Goal: Task Accomplishment & Management: Complete application form

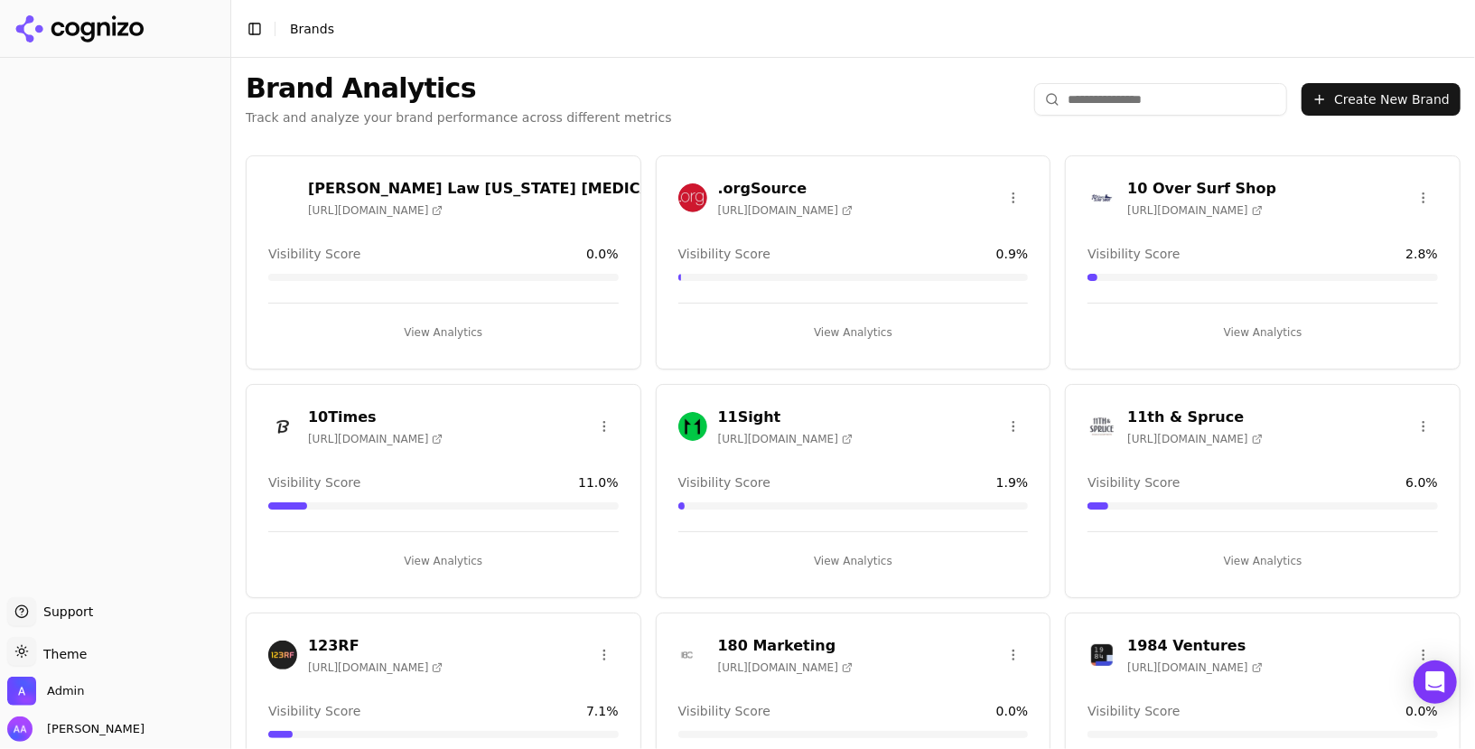
click at [1184, 89] on input "search" at bounding box center [1160, 99] width 253 height 33
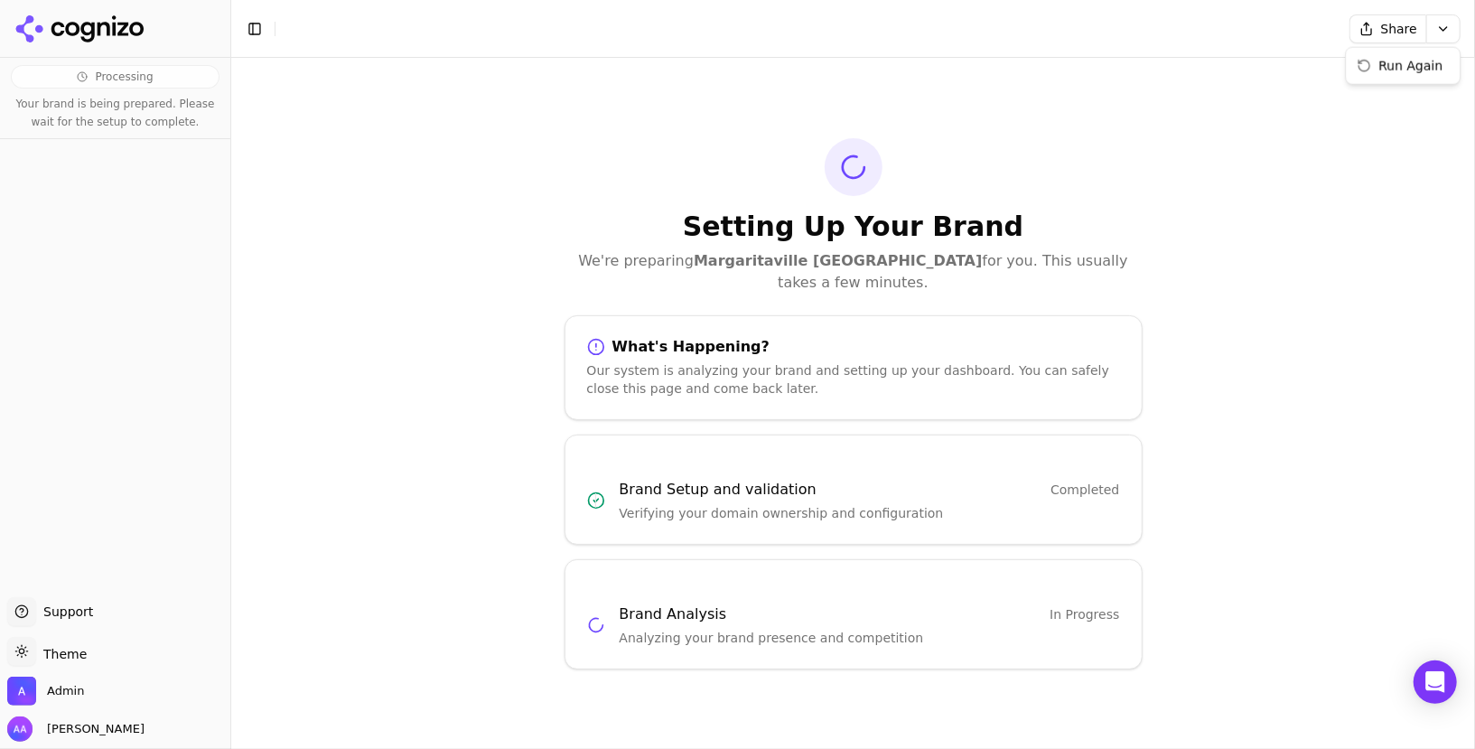
click at [1449, 23] on html "Processing Your brand is being prepared. Please wait for the setup to complete.…" at bounding box center [737, 374] width 1475 height 749
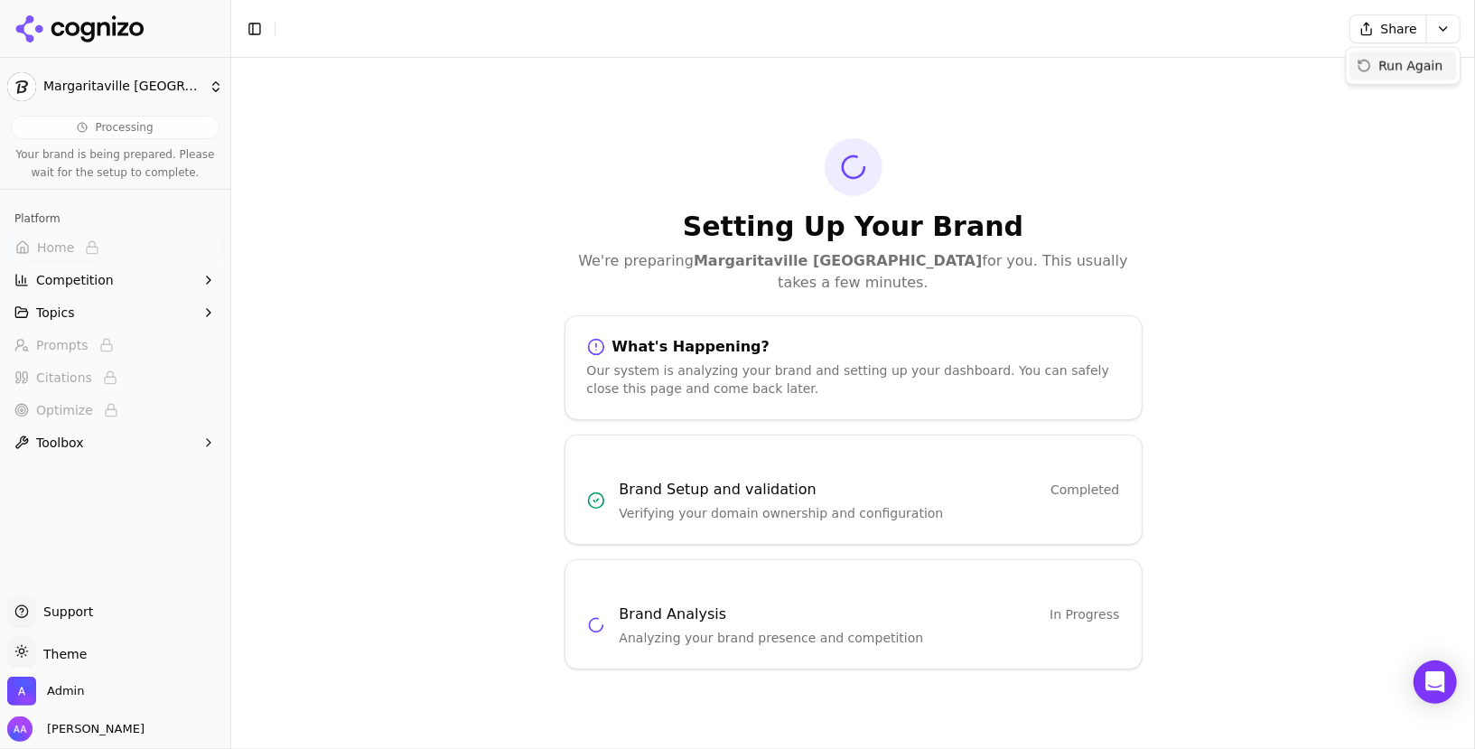
click at [1411, 70] on div "Run Again" at bounding box center [1403, 65] width 107 height 29
click at [1441, 30] on html "[GEOGRAPHIC_DATA] Riviera Maya Processing Your brand is being prepared. Please …" at bounding box center [737, 374] width 1475 height 749
click at [1400, 63] on div "Run Again" at bounding box center [1403, 65] width 107 height 29
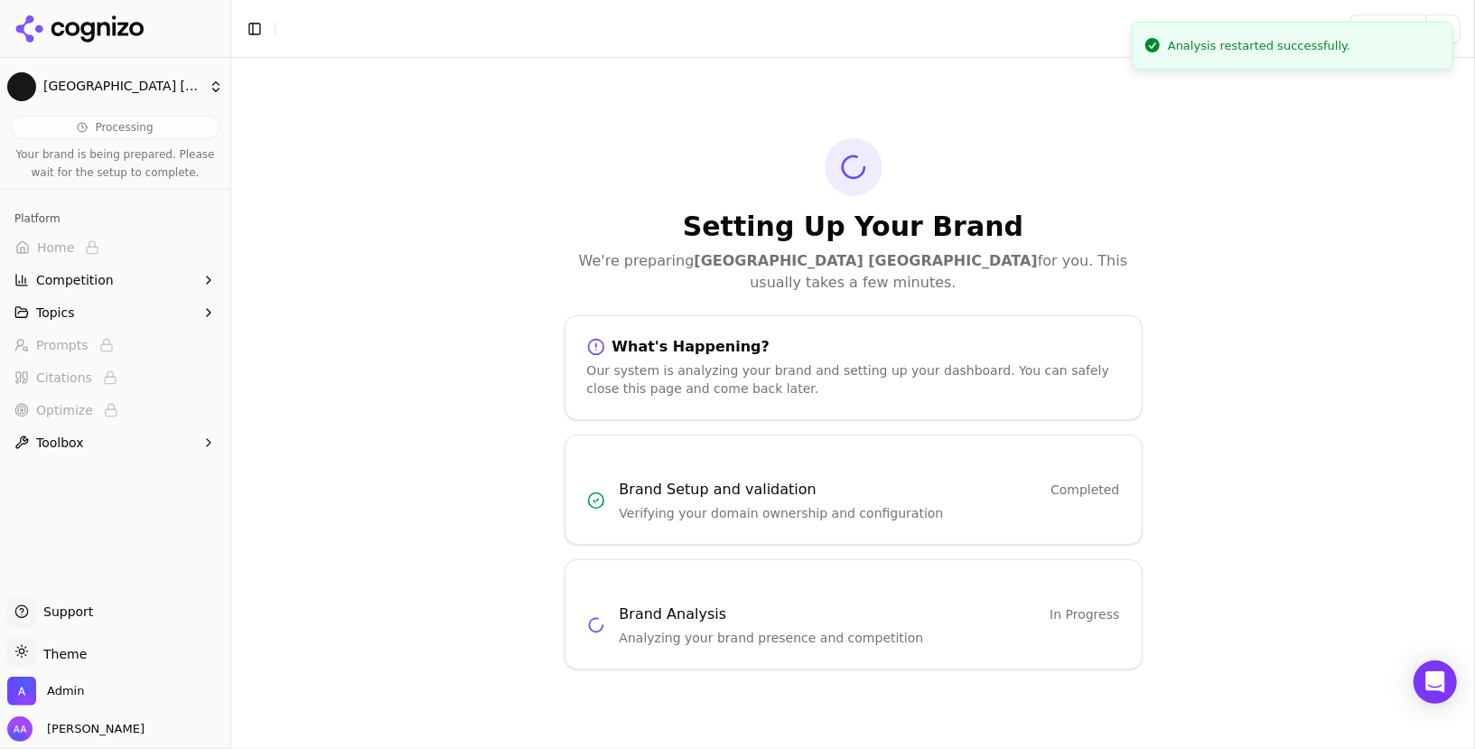
click at [1292, 42] on div "Analysis restarted successfully." at bounding box center [1259, 46] width 183 height 18
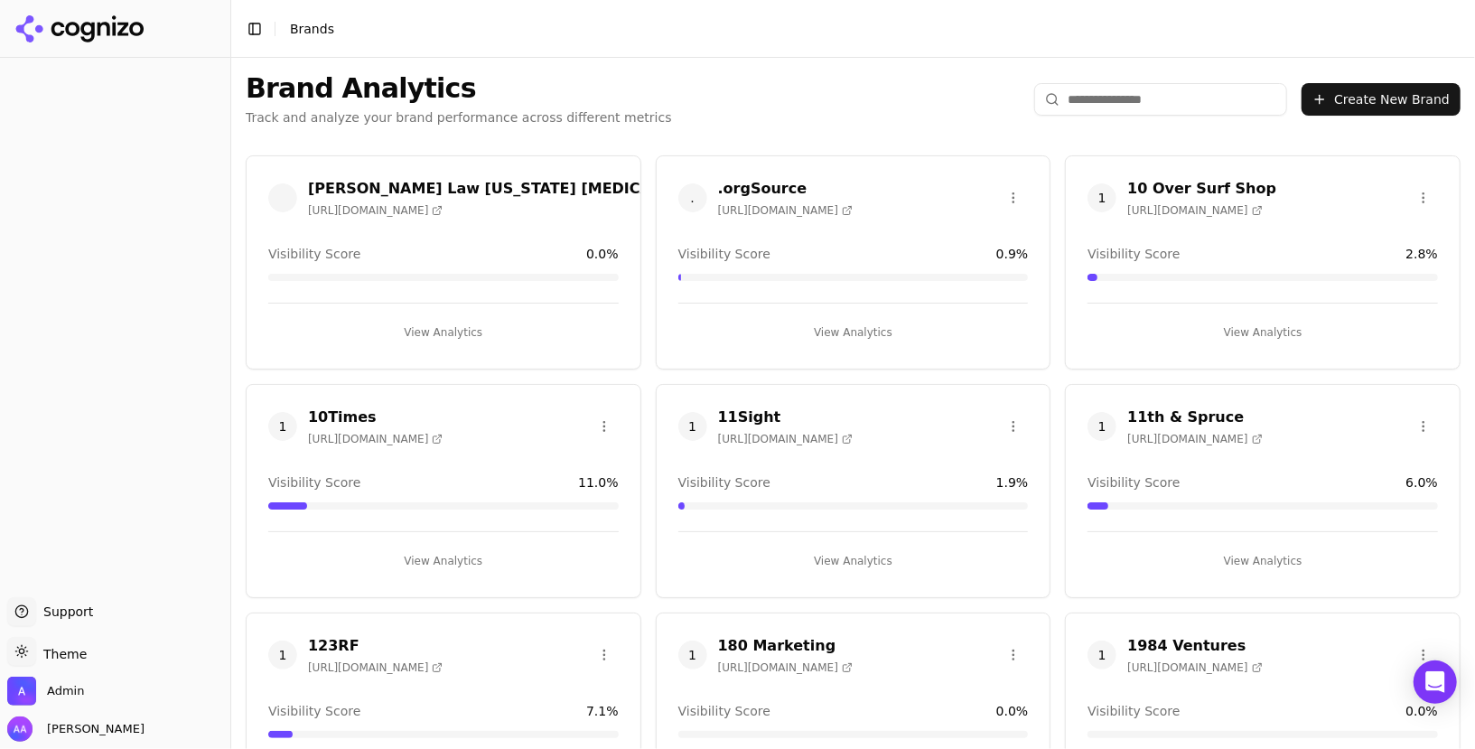
click at [1135, 92] on input "search" at bounding box center [1160, 99] width 253 height 33
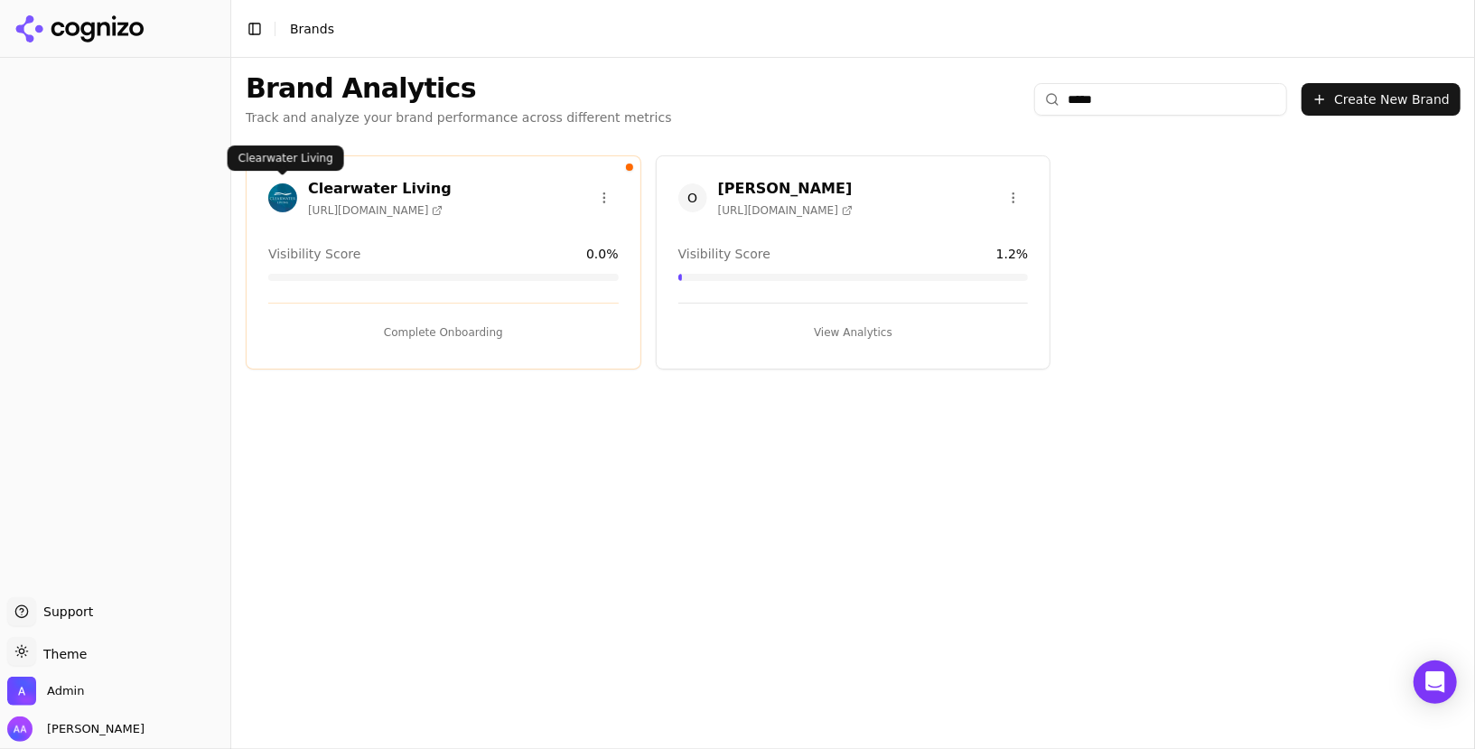
type input "*****"
click at [287, 194] on img at bounding box center [282, 197] width 29 height 29
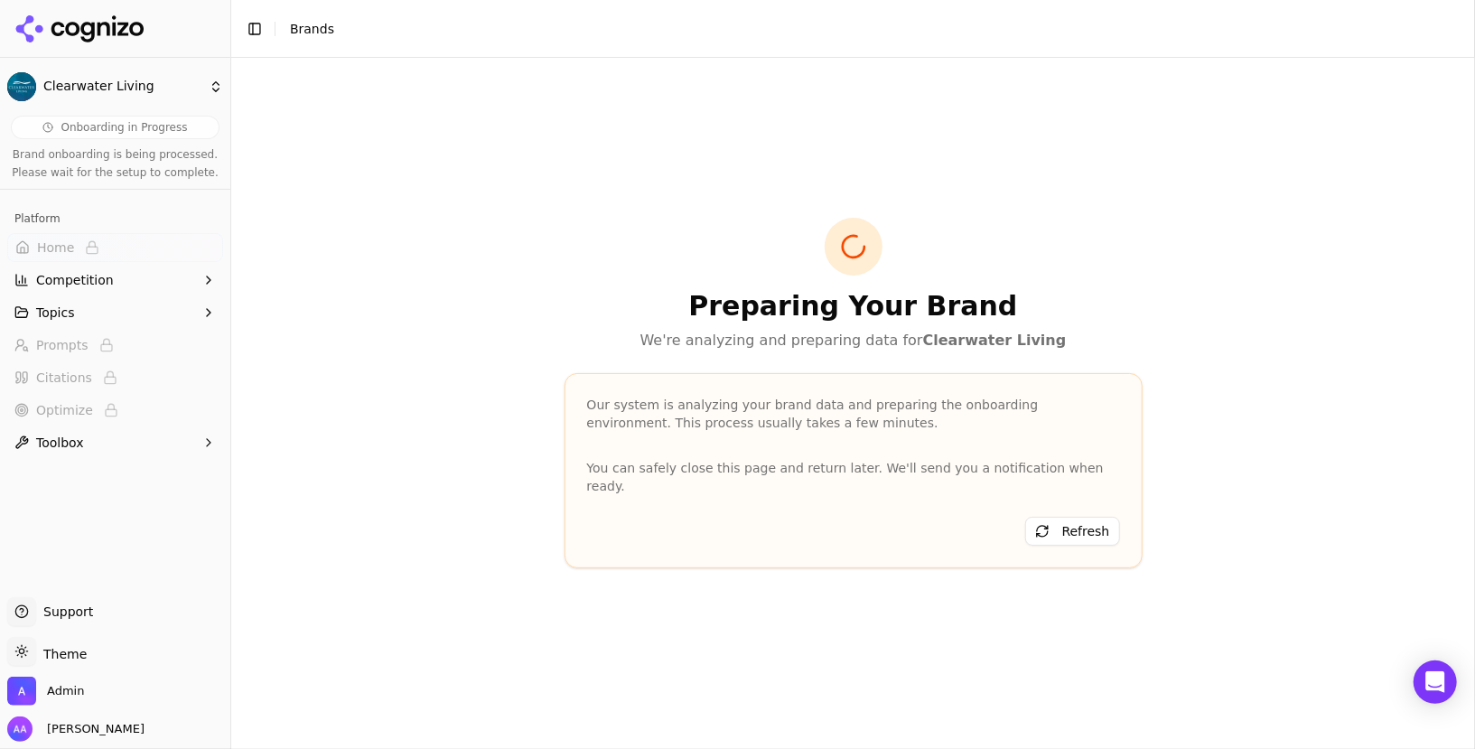
click at [696, 272] on div "Preparing Your Brand We're analyzing and preparing data for Clearwater Living" at bounding box center [854, 285] width 578 height 134
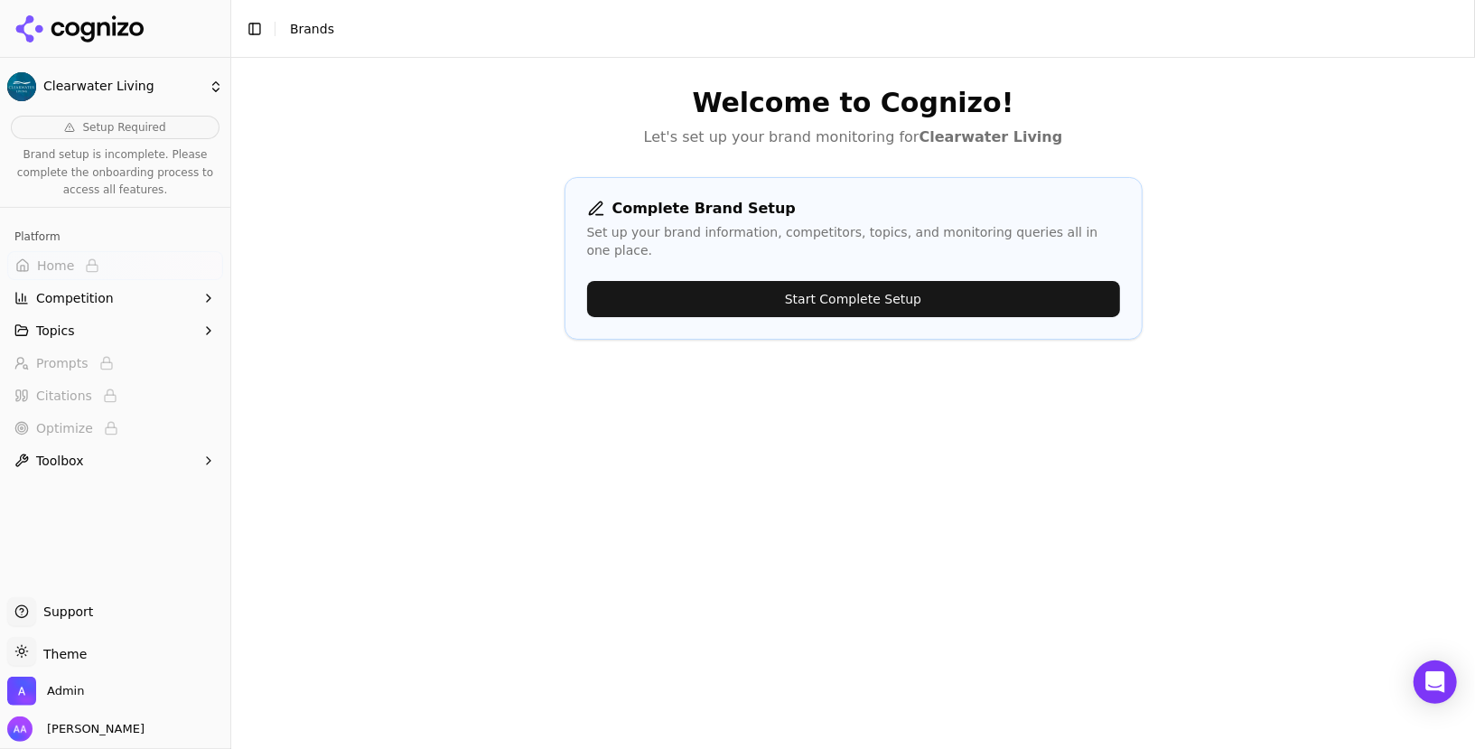
click at [657, 473] on div "Welcome to Cognizo! Let's set up your brand monitoring for Clearwater Living Co…" at bounding box center [853, 432] width 1244 height 749
click at [709, 286] on button "Start Complete Setup" at bounding box center [853, 299] width 533 height 36
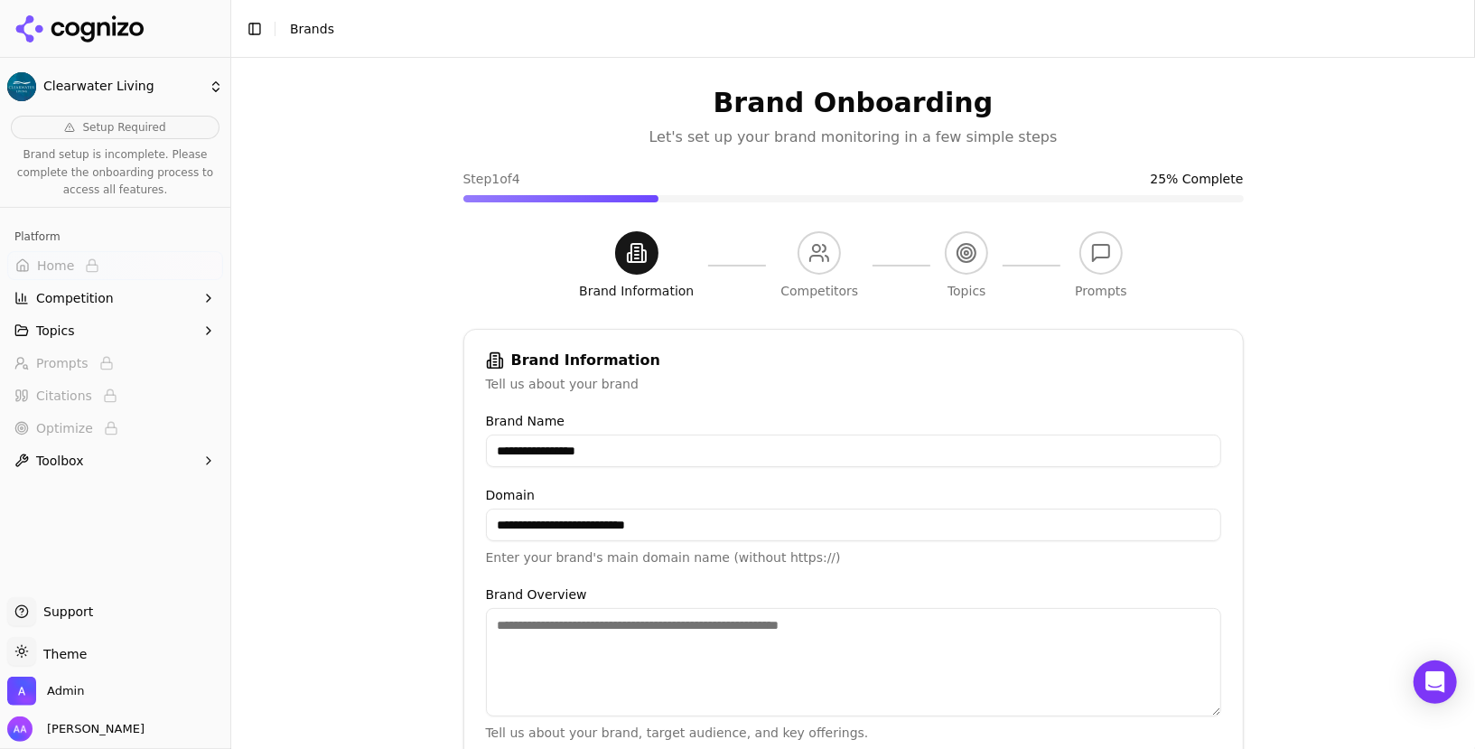
scroll to position [310, 0]
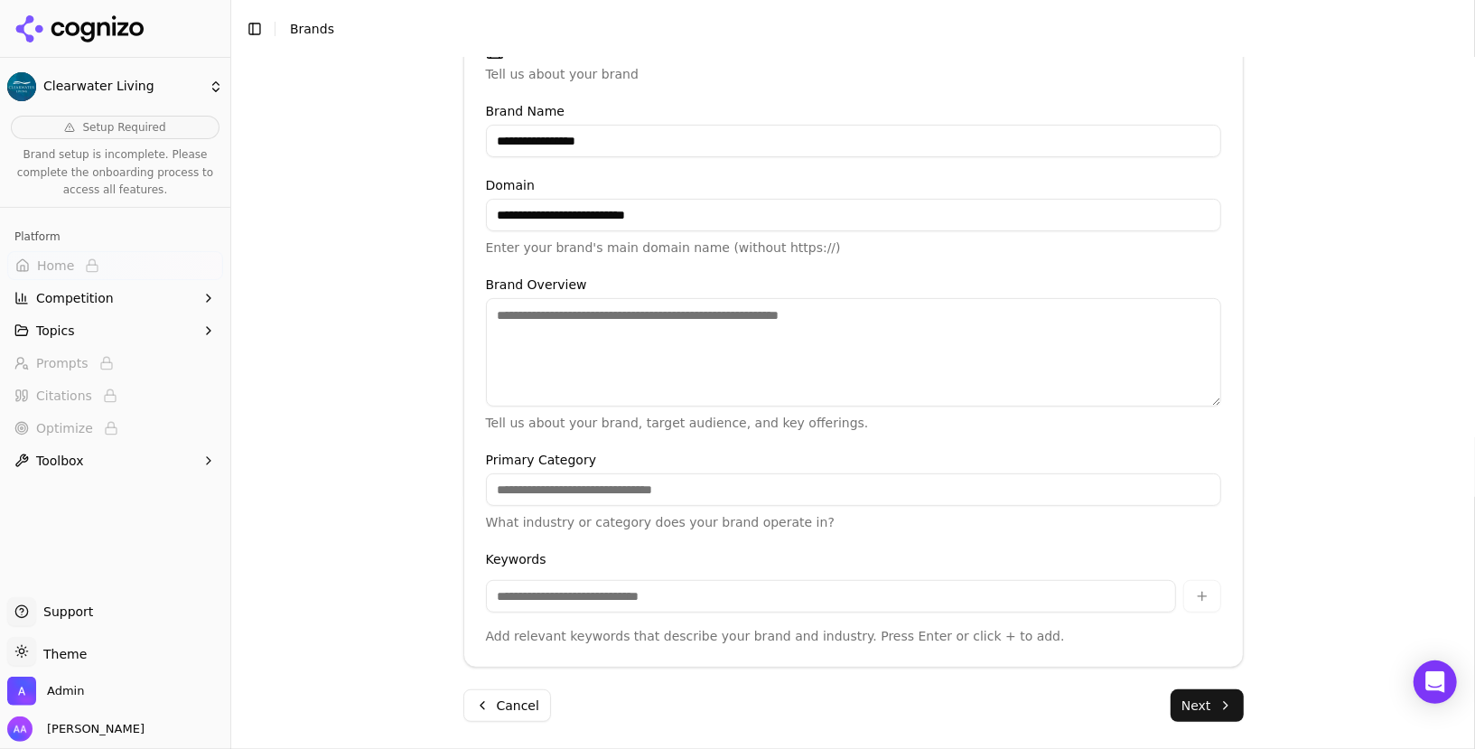
click at [675, 213] on input "**********" at bounding box center [853, 215] width 735 height 33
click at [583, 351] on textarea "Brand Overview" at bounding box center [853, 352] width 735 height 108
paste textarea "**********"
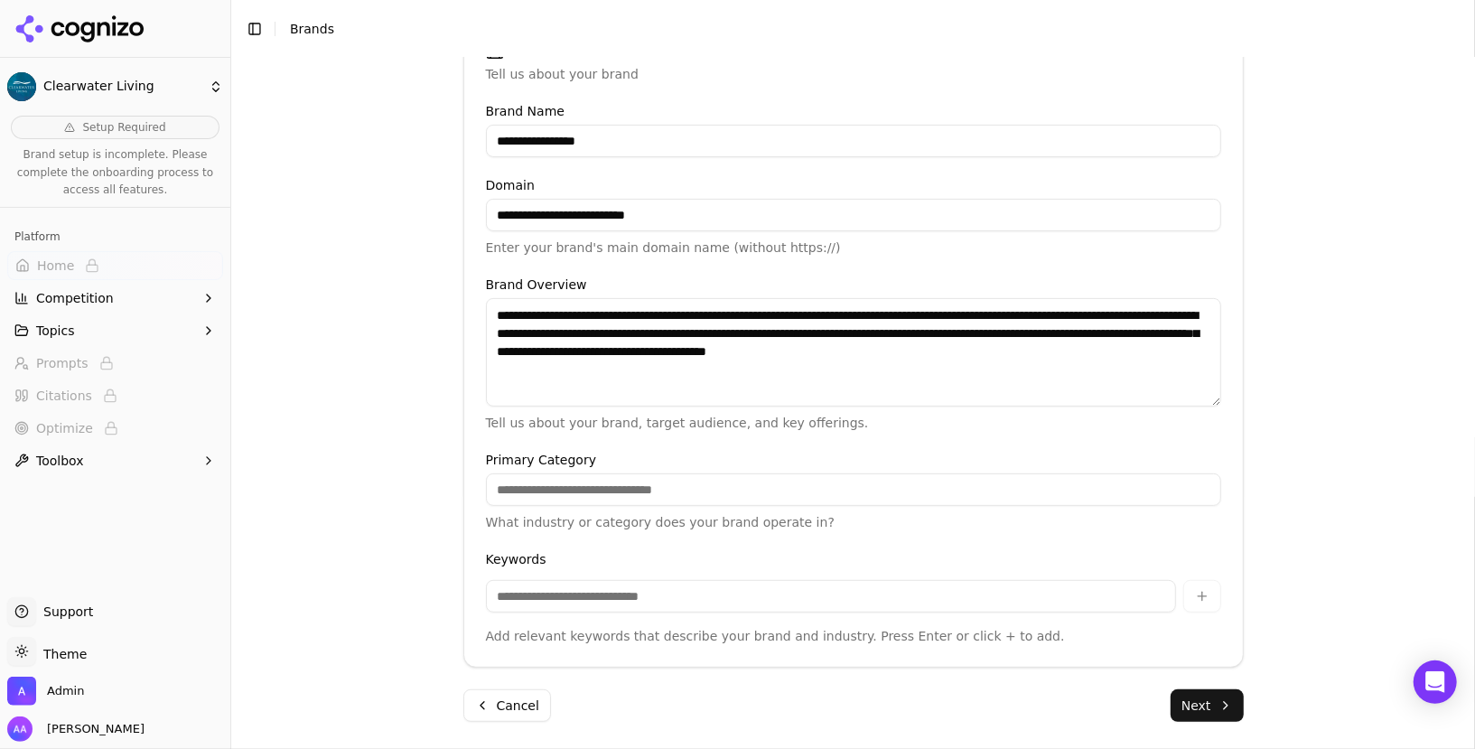
scroll to position [0, 0]
type textarea "**********"
click at [618, 491] on input "Primary Category" at bounding box center [853, 489] width 735 height 33
type input "**********"
click at [588, 599] on input at bounding box center [831, 596] width 690 height 33
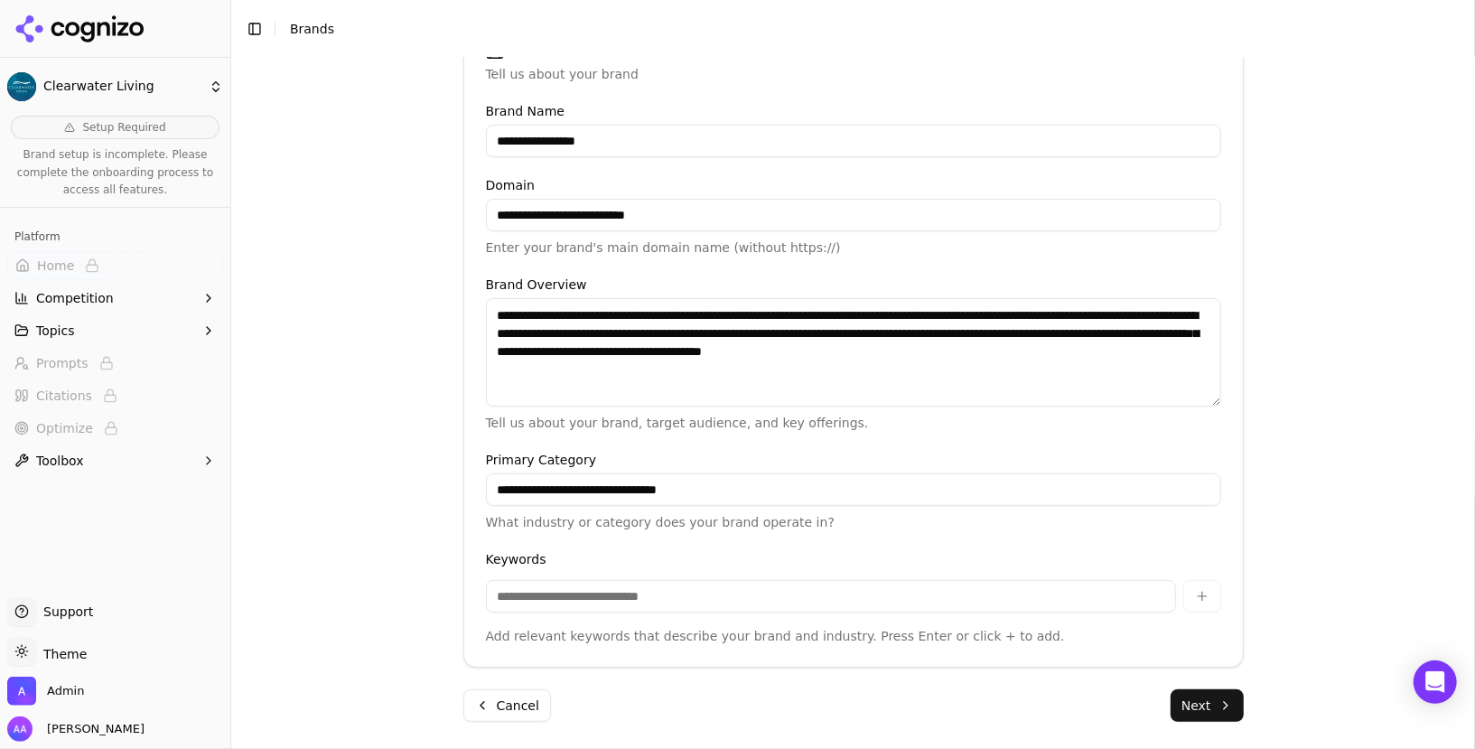
click at [1199, 697] on button "Next" at bounding box center [1207, 705] width 73 height 33
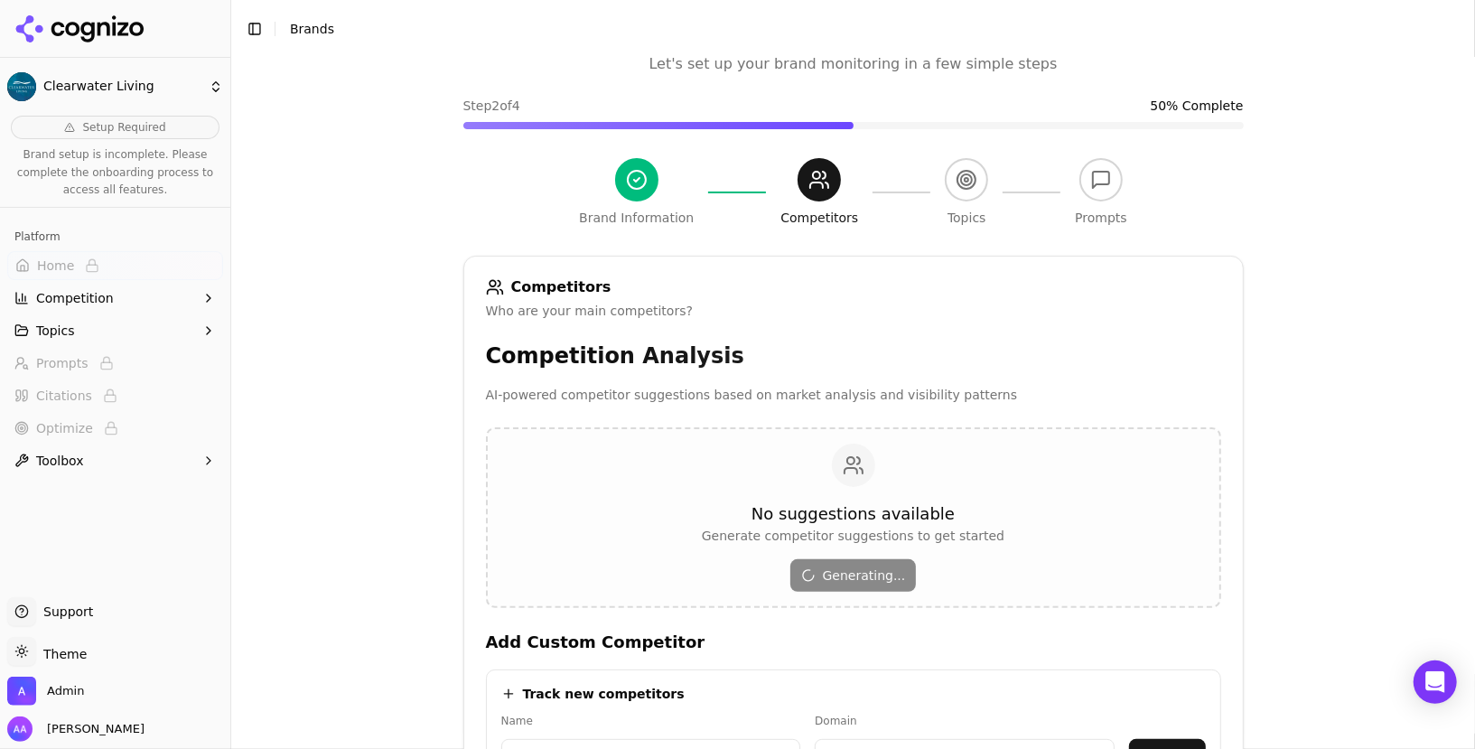
scroll to position [33, 0]
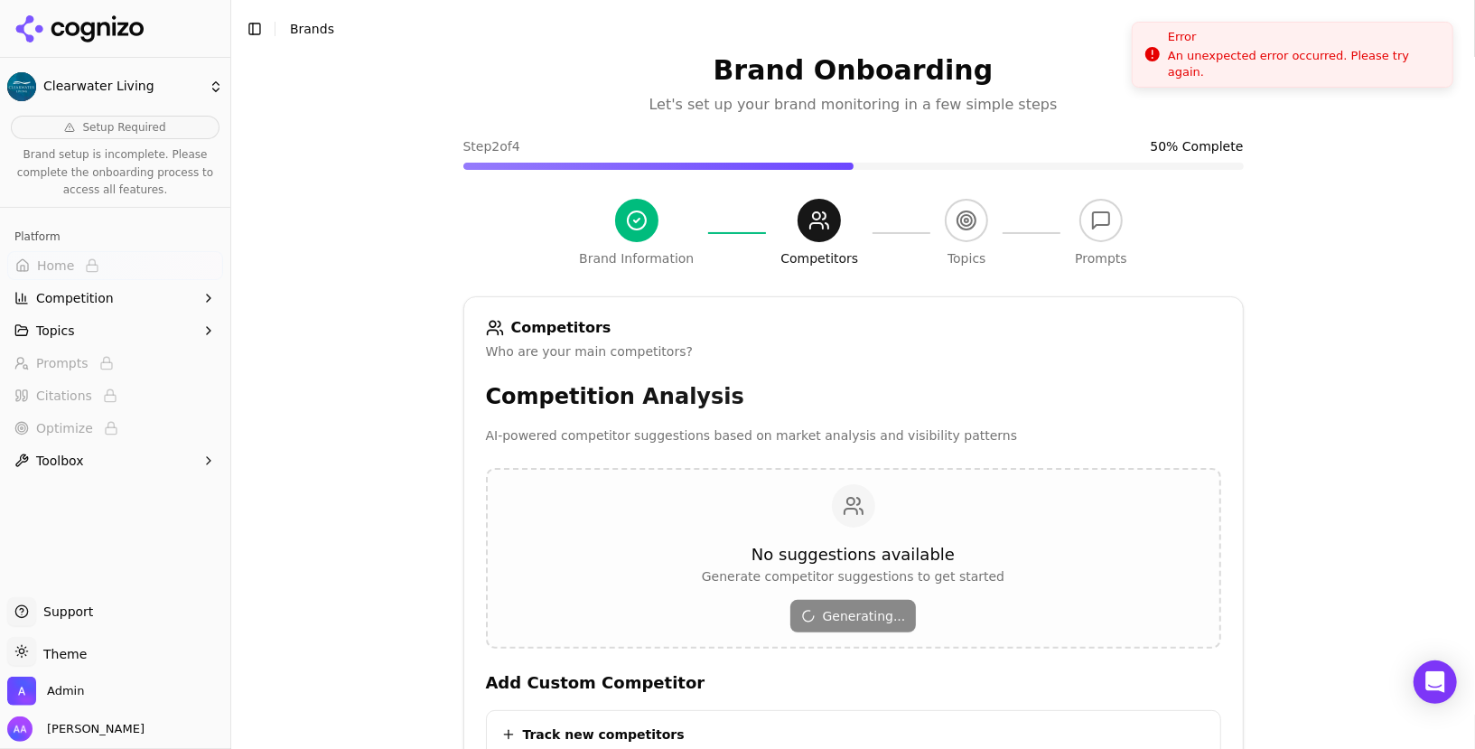
drag, startPoint x: 1259, startPoint y: 67, endPoint x: 1259, endPoint y: -22, distance: 88.5
click at [1259, 48] on div "An unexpected error occurred. Please try again." at bounding box center [1303, 64] width 270 height 33
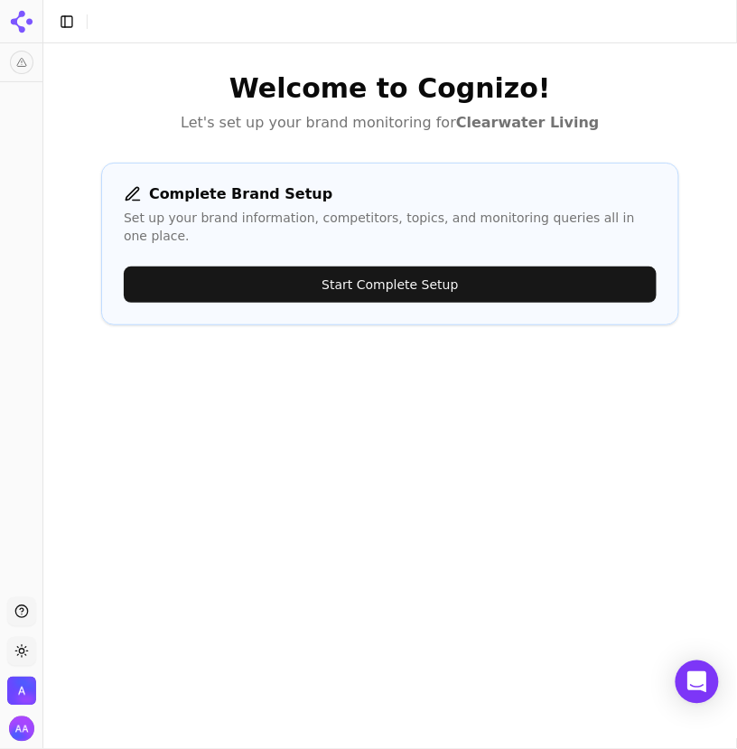
click at [498, 268] on button "Start Complete Setup" at bounding box center [390, 285] width 533 height 36
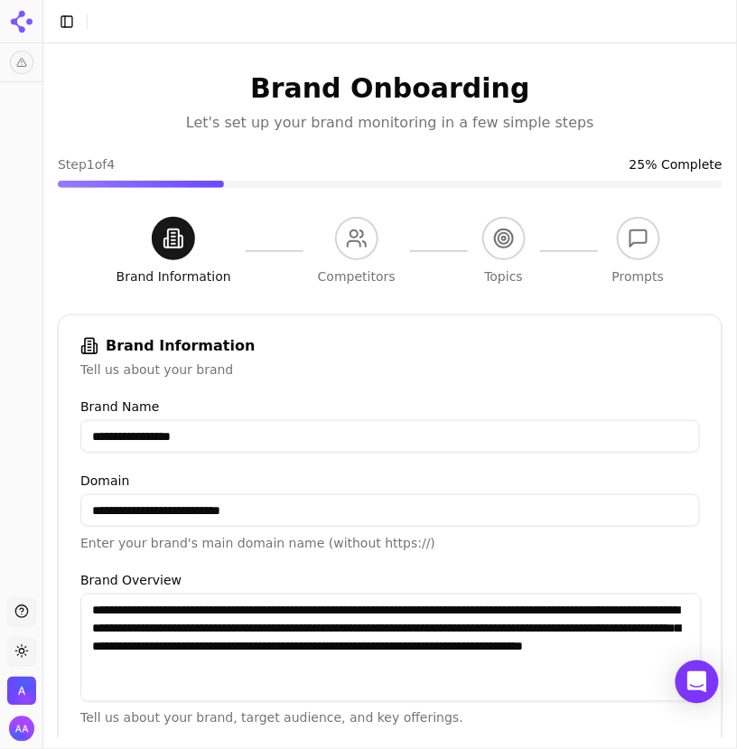
scroll to position [307, 0]
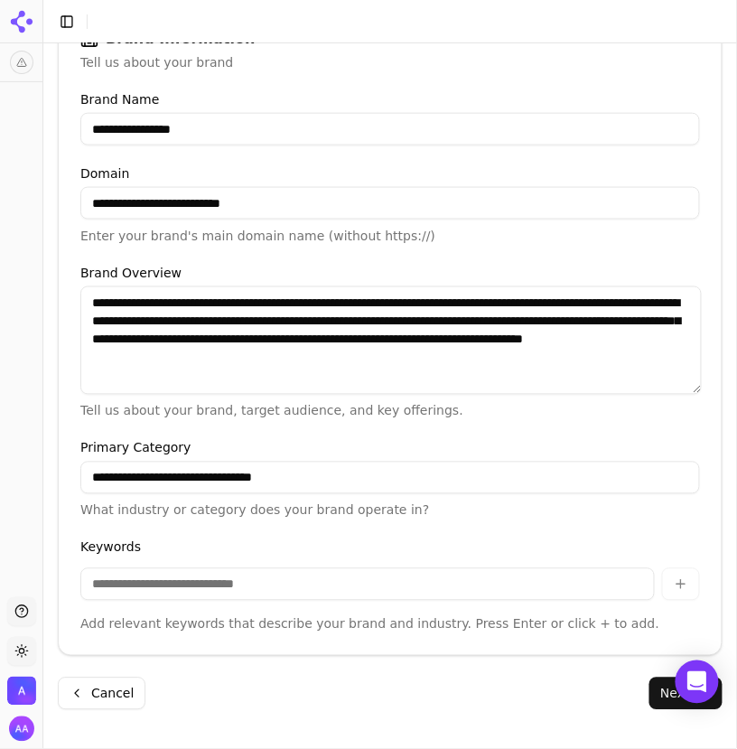
click at [664, 698] on button "Next" at bounding box center [686, 694] width 73 height 33
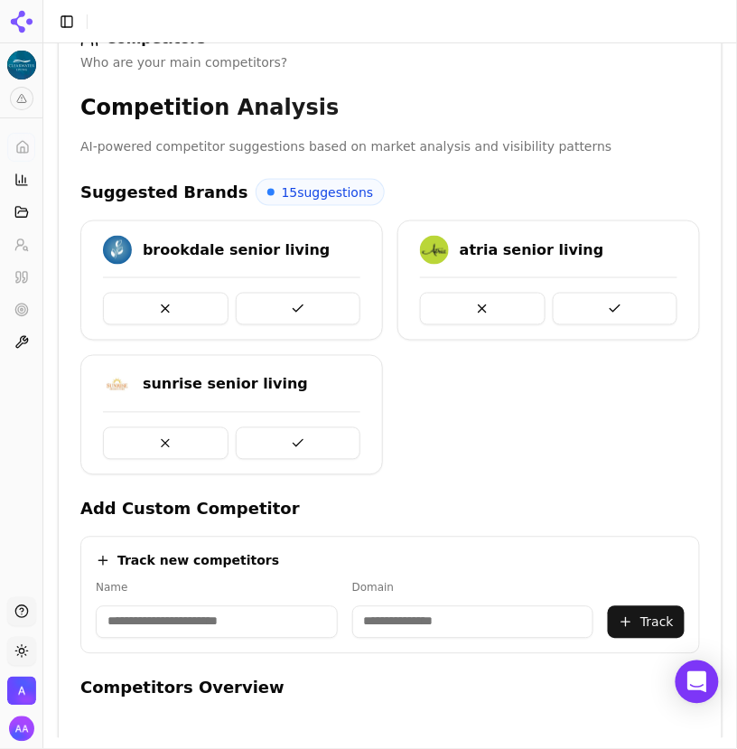
scroll to position [358, 0]
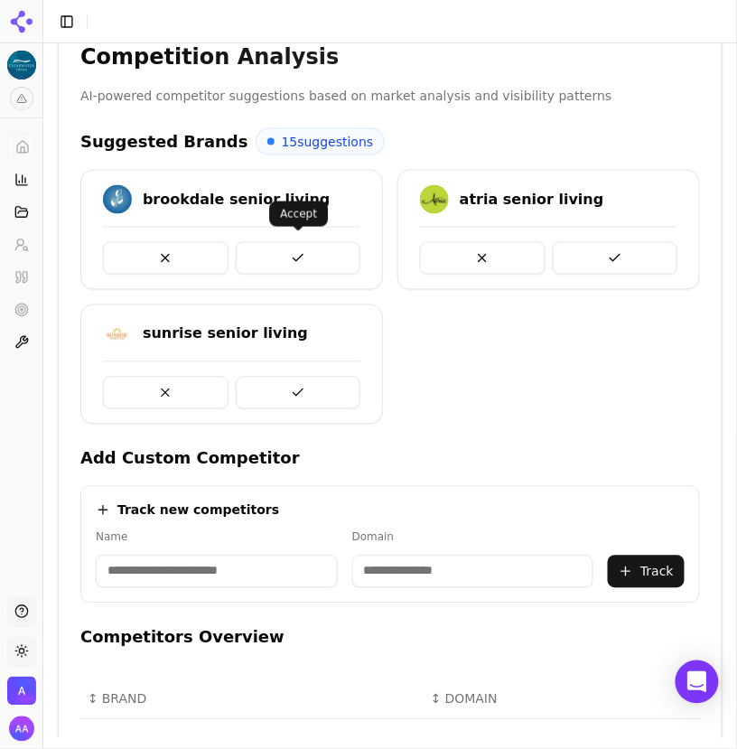
click at [310, 251] on button at bounding box center [299, 258] width 126 height 33
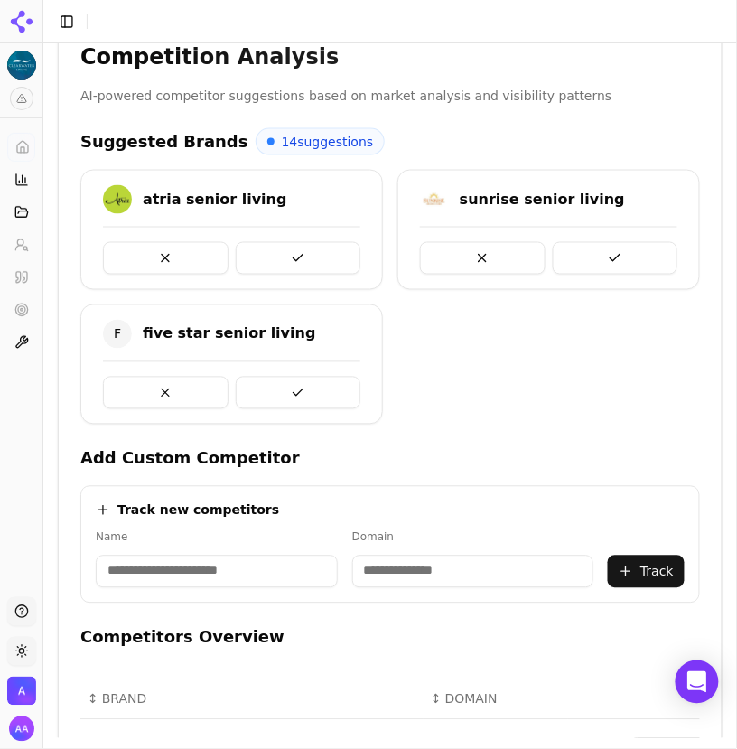
scroll to position [523, 0]
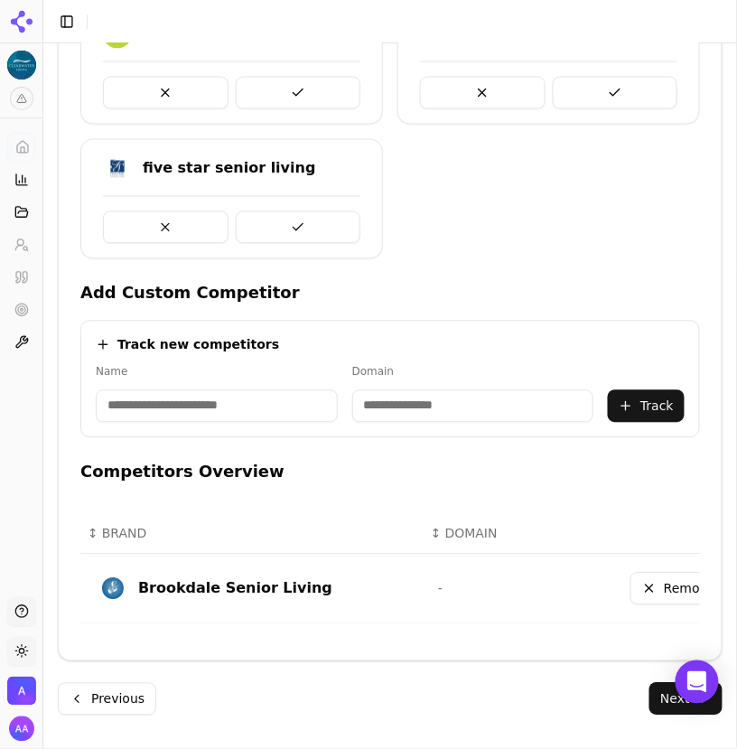
click at [654, 683] on button "Next" at bounding box center [686, 699] width 73 height 33
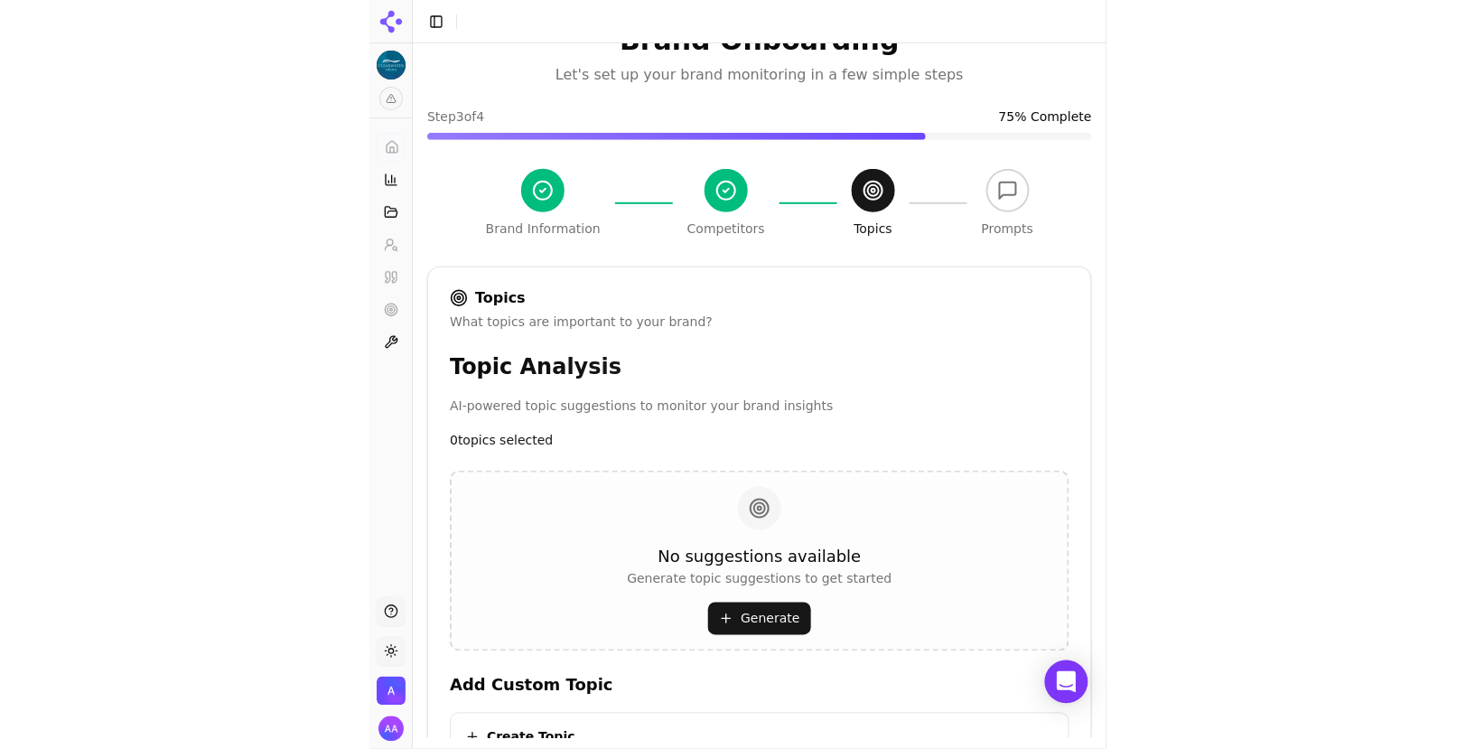
scroll to position [74, 0]
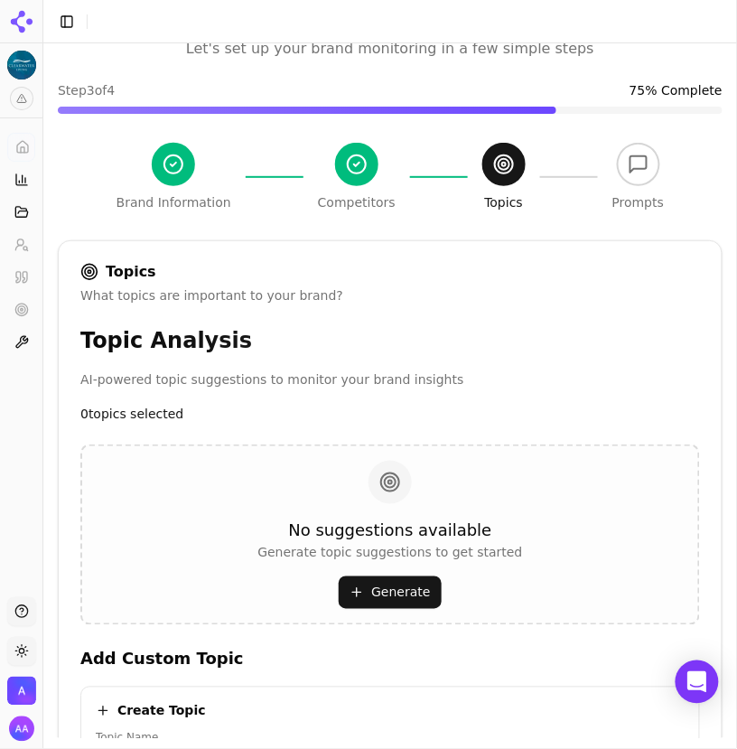
click at [389, 596] on button "Generate" at bounding box center [390, 592] width 102 height 33
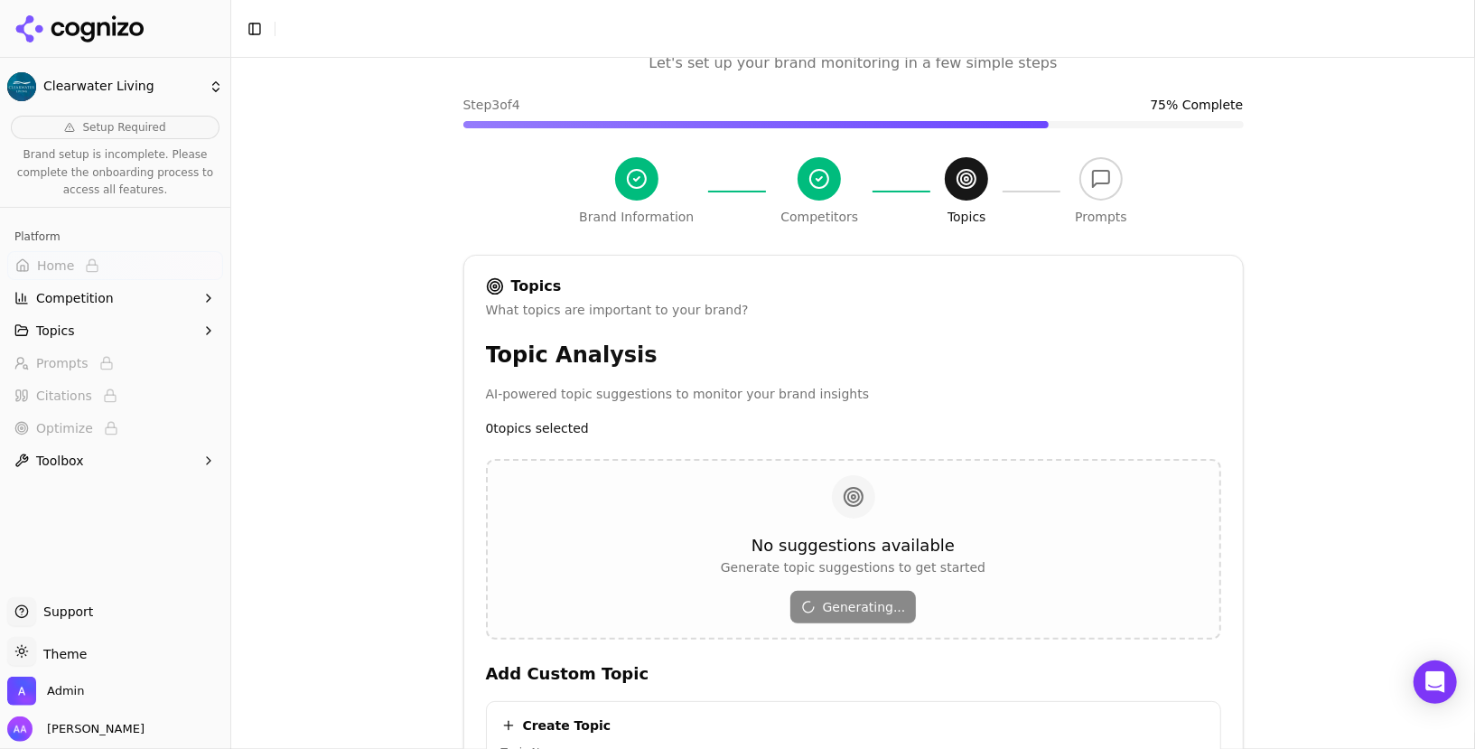
click at [896, 358] on h3 "Topic Analysis" at bounding box center [853, 355] width 735 height 29
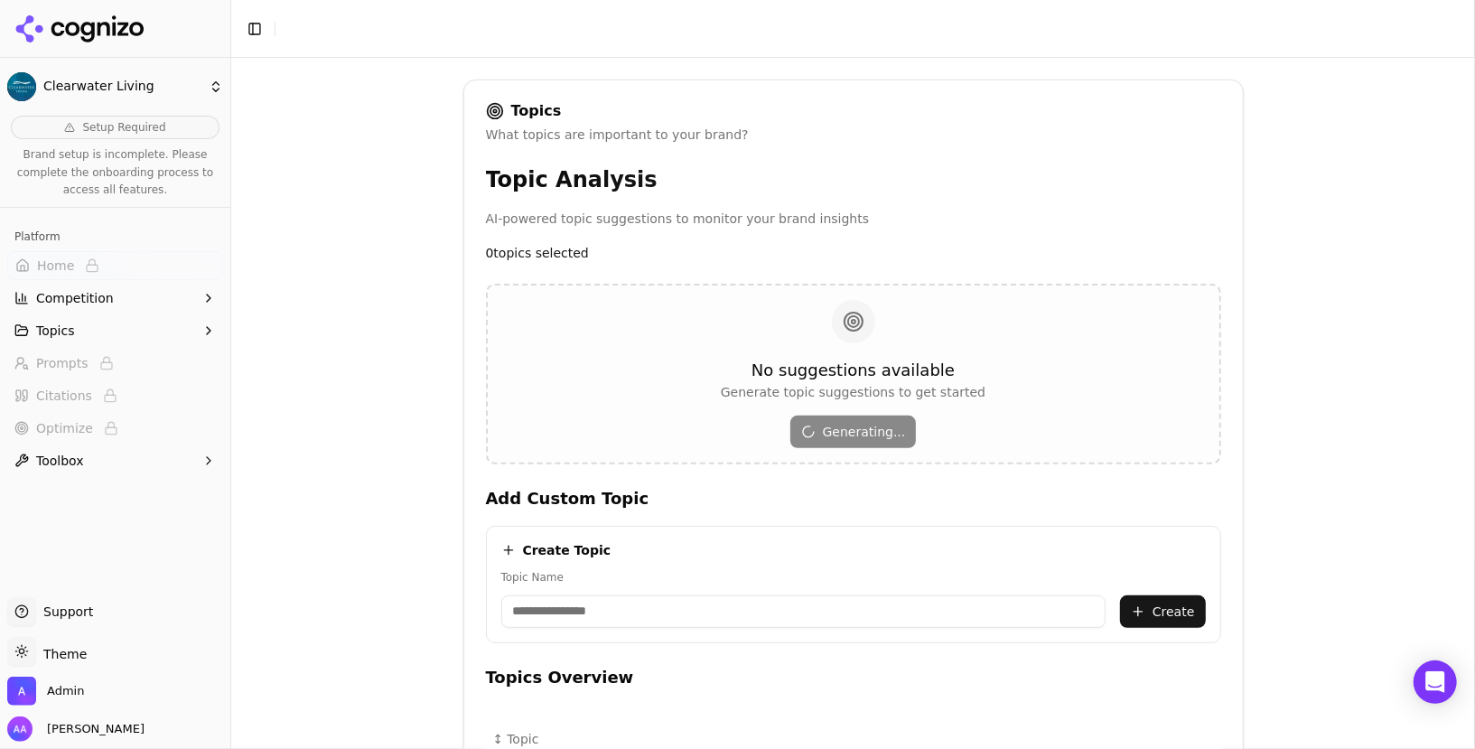
scroll to position [255, 0]
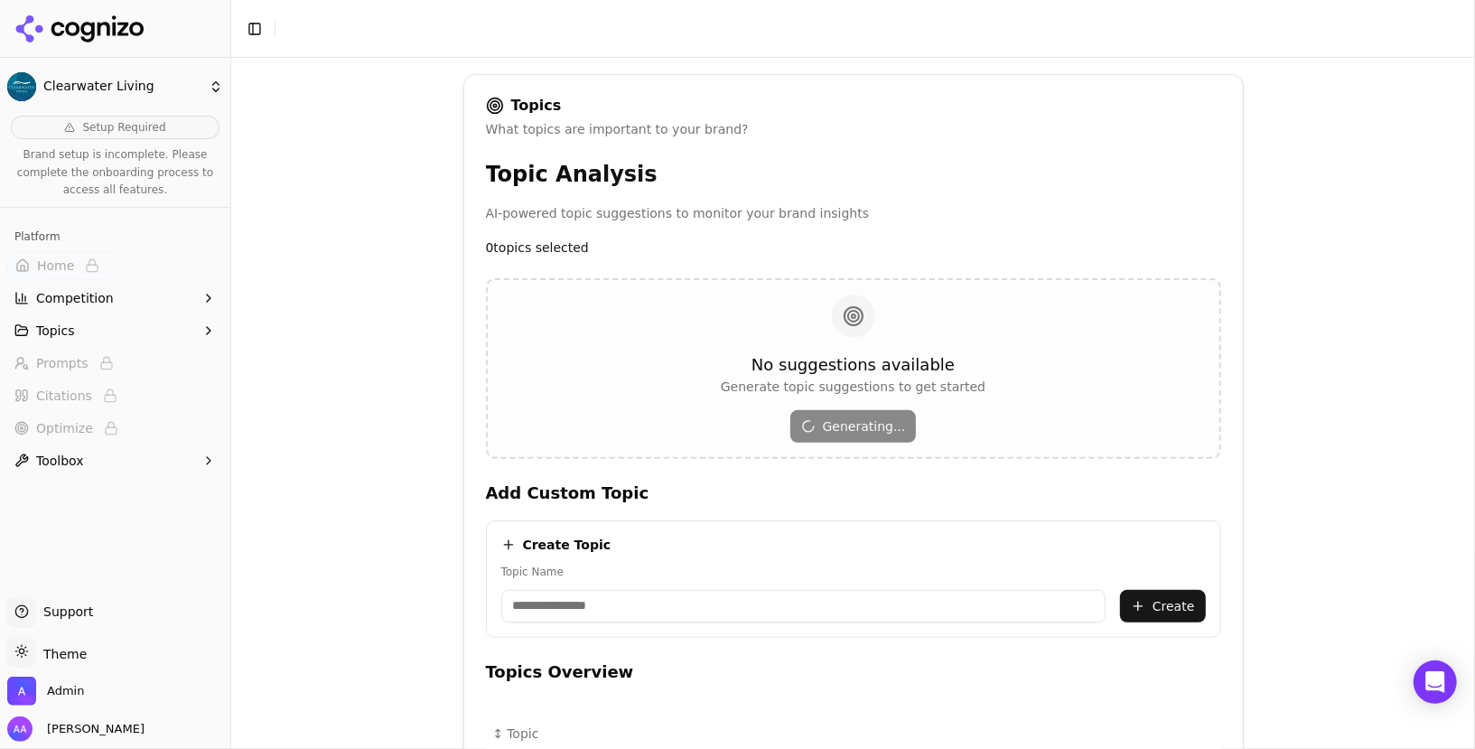
click at [244, 29] on button "Toggle Sidebar" at bounding box center [254, 28] width 25 height 25
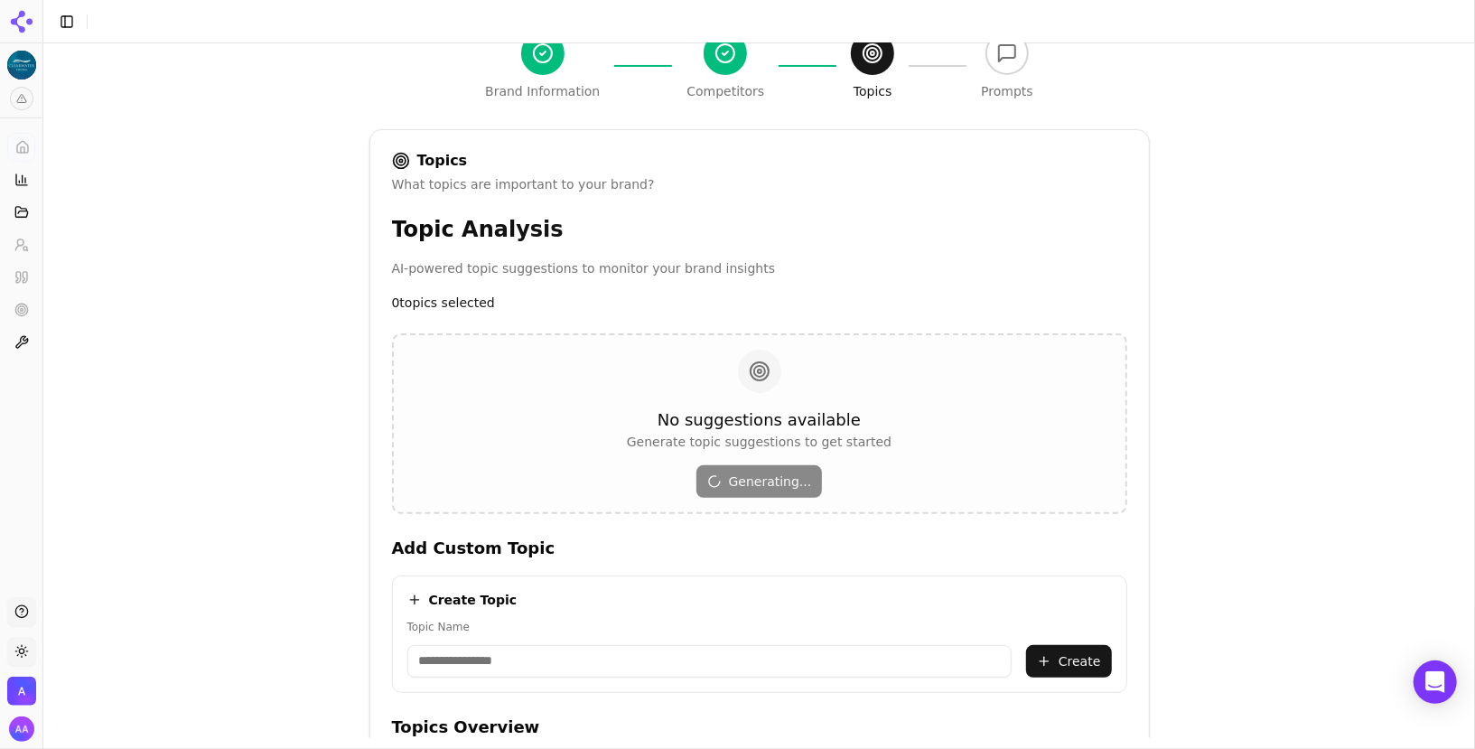
scroll to position [184, 0]
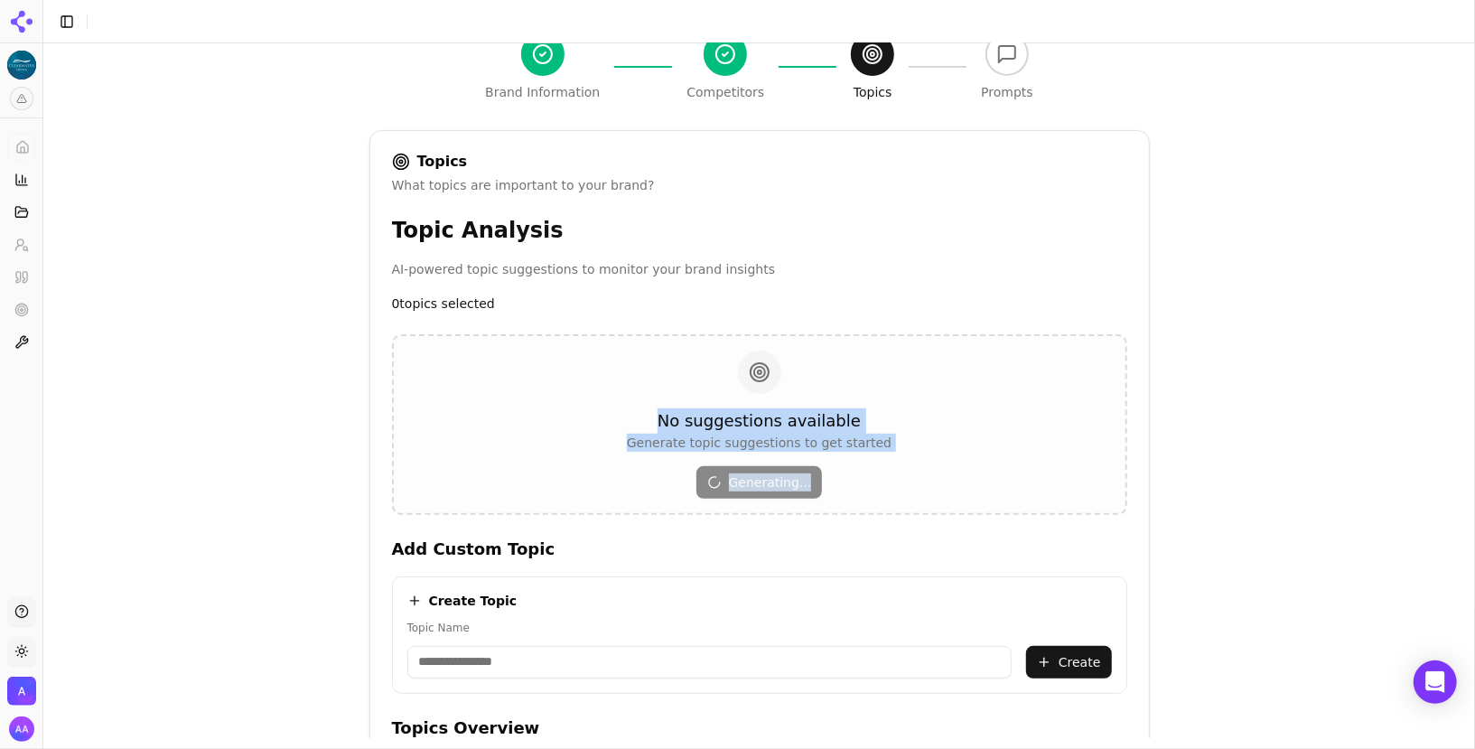
drag, startPoint x: 665, startPoint y: 356, endPoint x: 928, endPoint y: 480, distance: 290.6
click at [928, 480] on div "No suggestions available Generate topic suggestions to get started Generating..." at bounding box center [759, 424] width 735 height 181
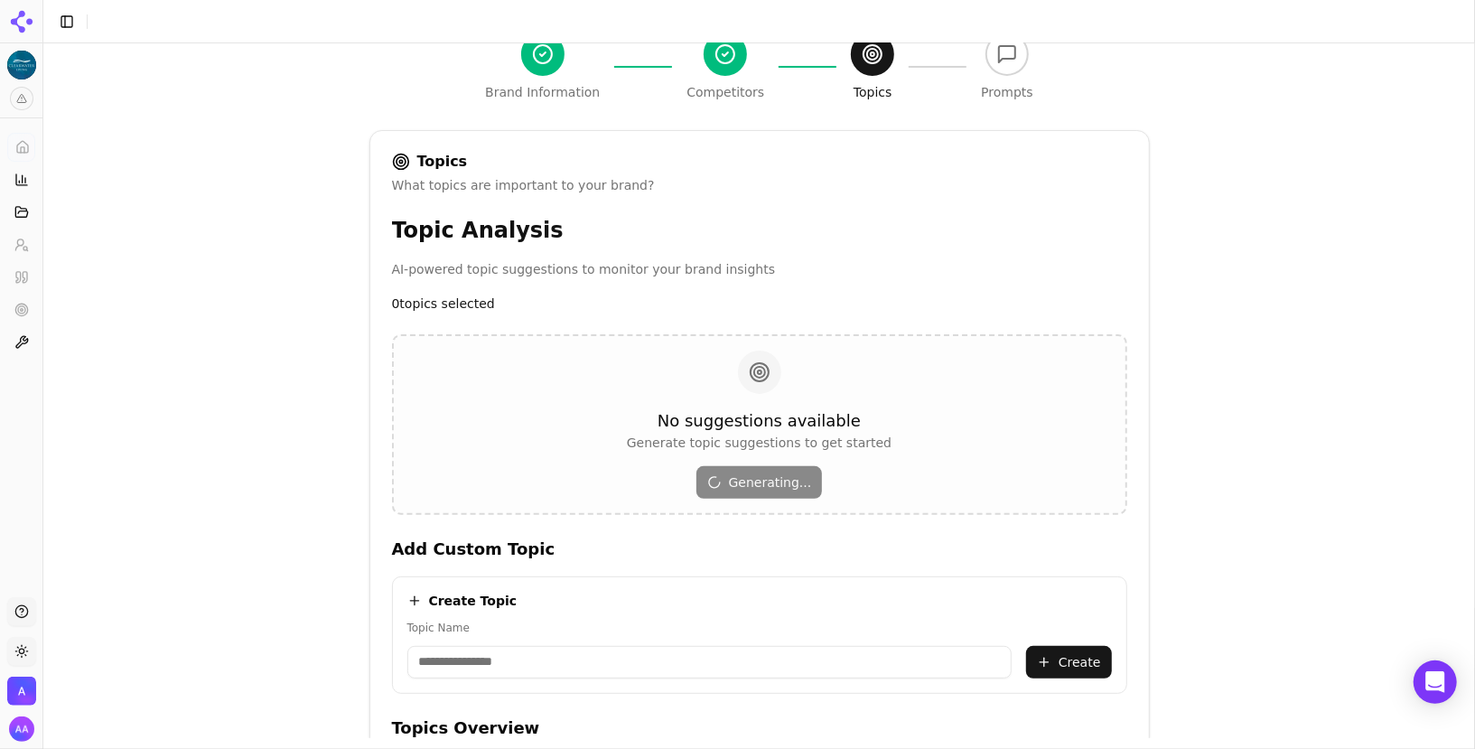
click at [928, 480] on div "No suggestions available Generate topic suggestions to get started Generating..." at bounding box center [759, 424] width 735 height 181
drag, startPoint x: 963, startPoint y: 496, endPoint x: 669, endPoint y: 306, distance: 350.4
click at [669, 306] on div "Topic Analysis AI-powered topic suggestions to monitor your brand insights 0 to…" at bounding box center [759, 563] width 735 height 695
click at [697, 343] on div "No suggestions available Generate topic suggestions to get started Generating..." at bounding box center [759, 424] width 735 height 181
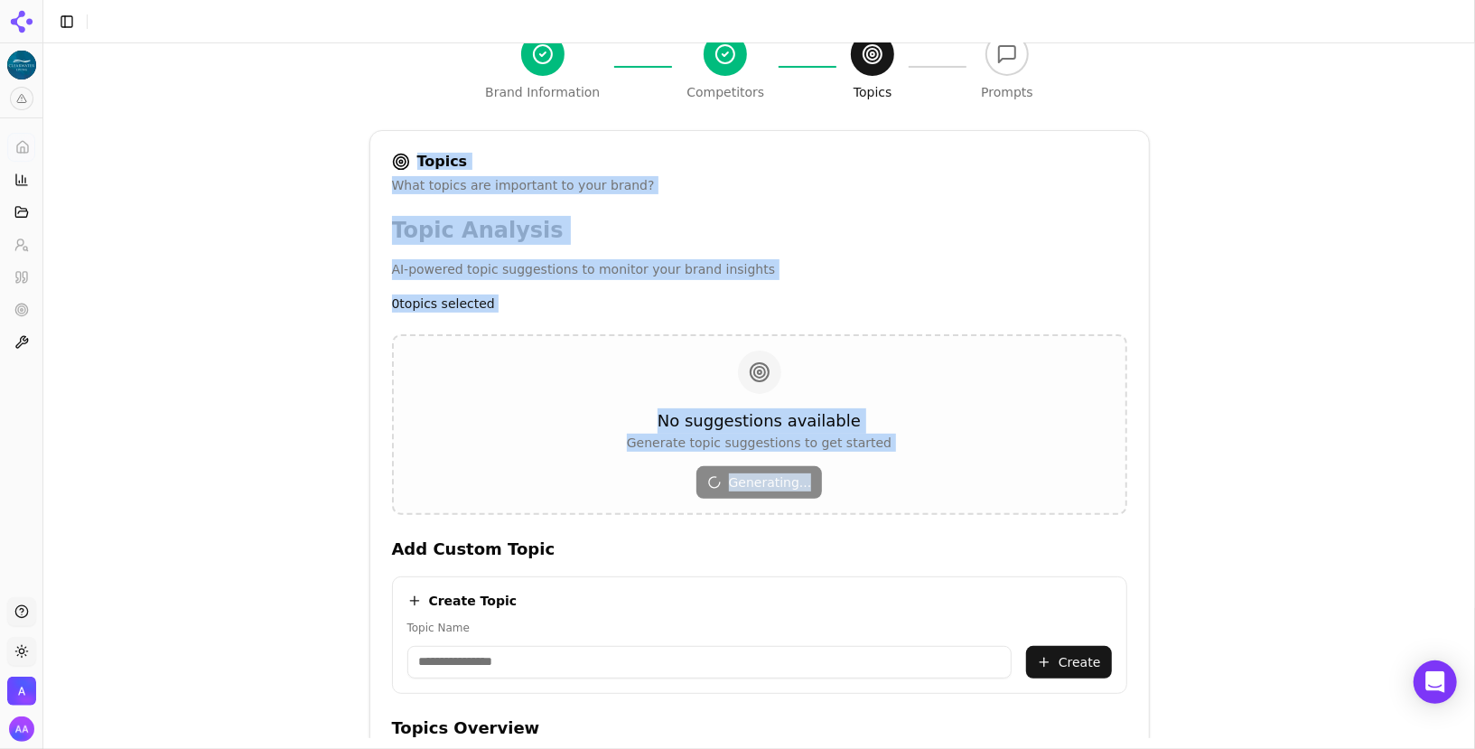
drag, startPoint x: 379, startPoint y: 133, endPoint x: 915, endPoint y: 492, distance: 646.0
click at [915, 492] on div "Topics What topics are important to your brand? Topic Analysis AI-powered topic…" at bounding box center [760, 531] width 781 height 803
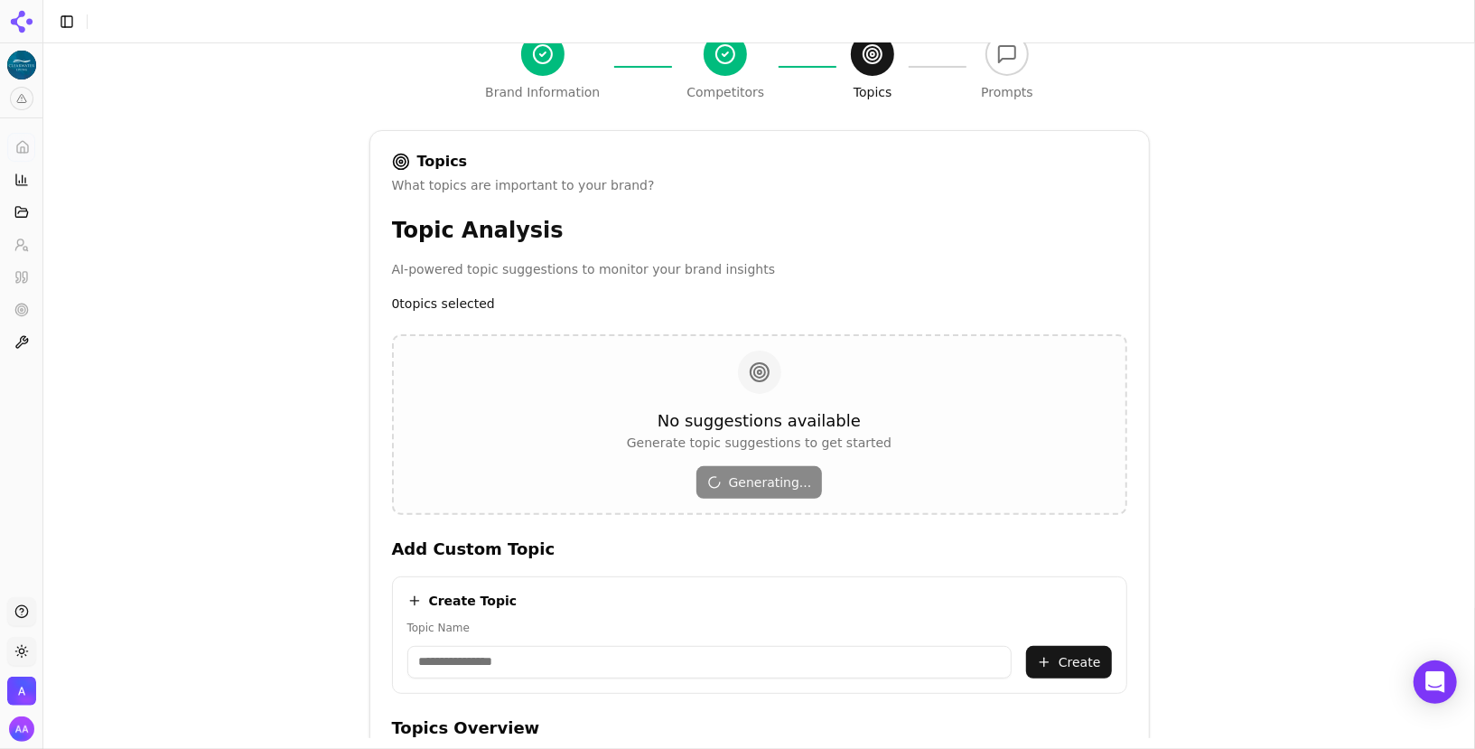
click at [915, 492] on div "No suggestions available Generate topic suggestions to get started Generating..." at bounding box center [759, 424] width 735 height 181
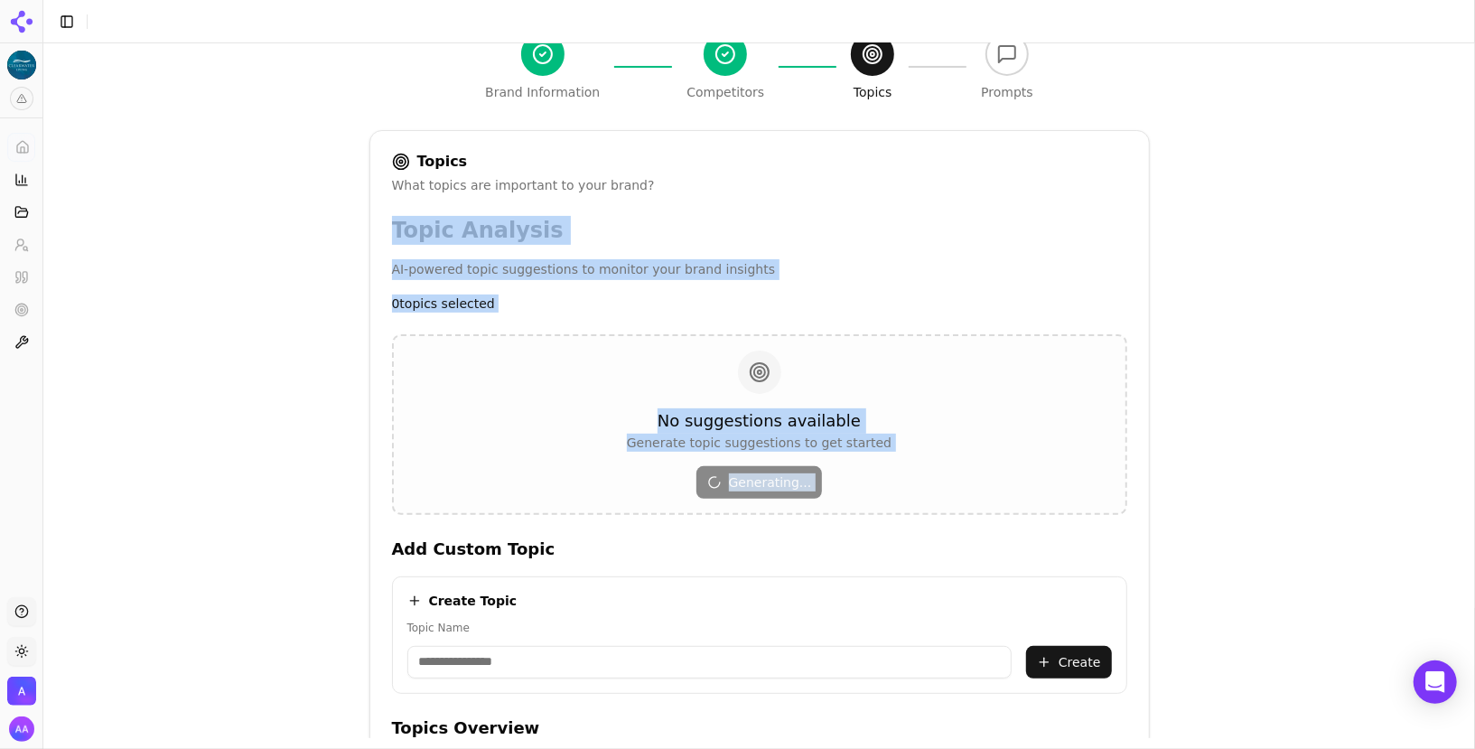
drag, startPoint x: 915, startPoint y: 492, endPoint x: 394, endPoint y: 236, distance: 581.0
click at [394, 236] on div "Topic Analysis AI-powered topic suggestions to monitor your brand insights 0 to…" at bounding box center [759, 563] width 735 height 695
click at [509, 323] on div "Topic Analysis AI-powered topic suggestions to monitor your brand insights 0 to…" at bounding box center [759, 563] width 735 height 695
drag, startPoint x: 523, startPoint y: 308, endPoint x: 372, endPoint y: 233, distance: 168.5
click at [372, 233] on div "Topic Analysis AI-powered topic suggestions to monitor your brand insights 0 to…" at bounding box center [759, 563] width 779 height 695
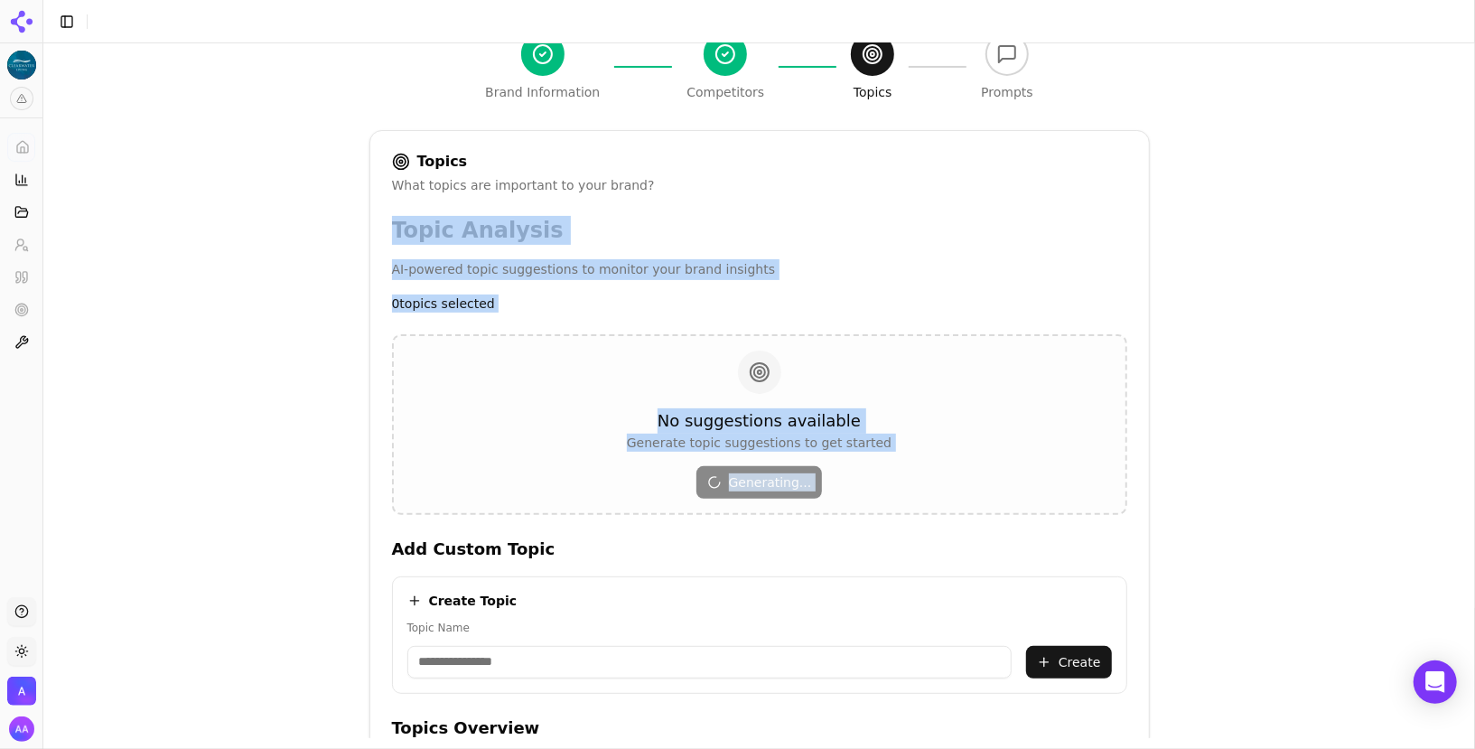
click at [399, 205] on div "Topics What topics are important to your brand? Topic Analysis AI-powered topic…" at bounding box center [760, 531] width 781 height 803
drag, startPoint x: 382, startPoint y: 204, endPoint x: 861, endPoint y: 506, distance: 566.0
click at [861, 506] on div "Topics What topics are important to your brand? Topic Analysis AI-powered topic…" at bounding box center [760, 531] width 781 height 803
click at [861, 506] on div "No suggestions available Generate topic suggestions to get started Generating..." at bounding box center [759, 424] width 735 height 181
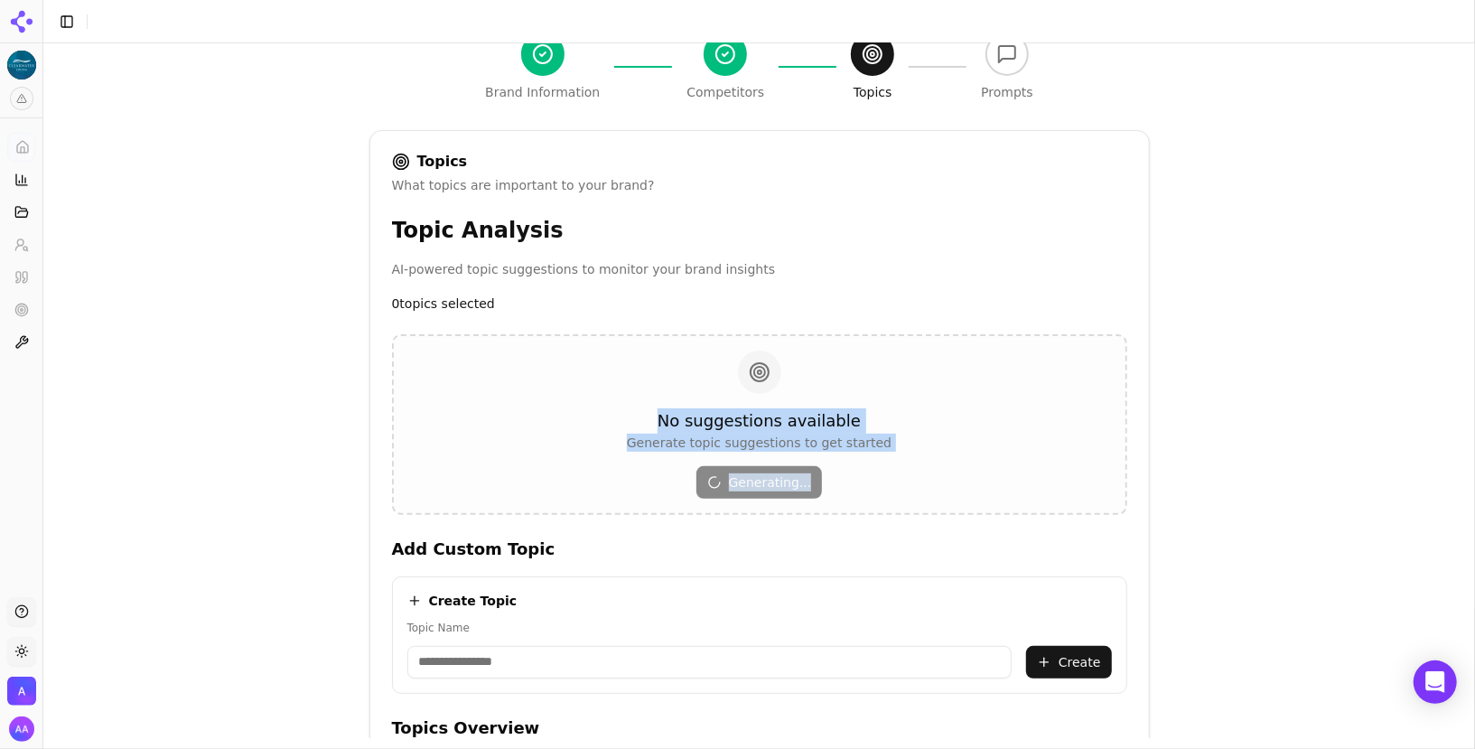
drag, startPoint x: 894, startPoint y: 504, endPoint x: 652, endPoint y: 366, distance: 278.0
click at [652, 366] on div "No suggestions available Generate topic suggestions to get started Generating..." at bounding box center [759, 424] width 735 height 181
click at [820, 403] on div "No suggestions available Generate topic suggestions to get started Generating..." at bounding box center [759, 425] width 265 height 148
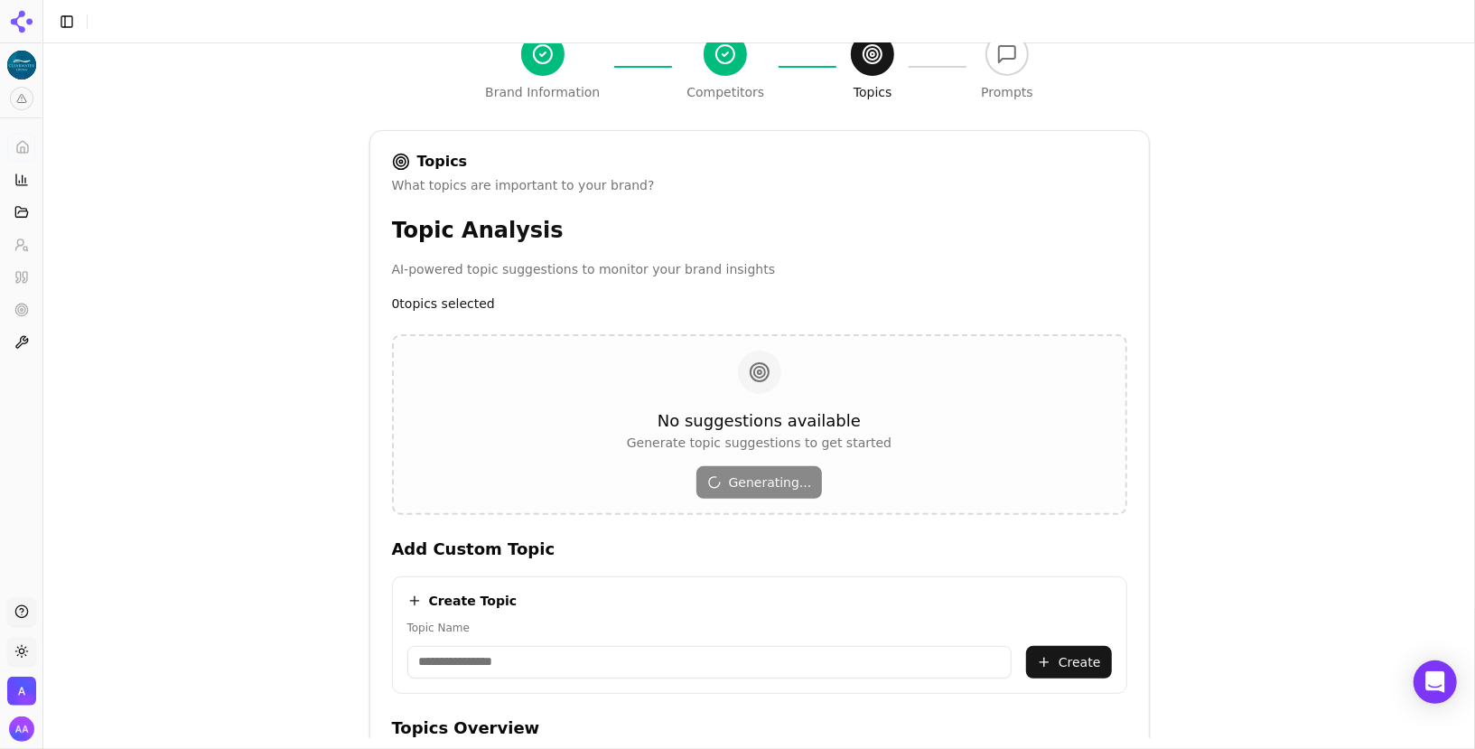
click at [799, 393] on div "No suggestions available Generate topic suggestions to get started Generating..." at bounding box center [759, 425] width 265 height 148
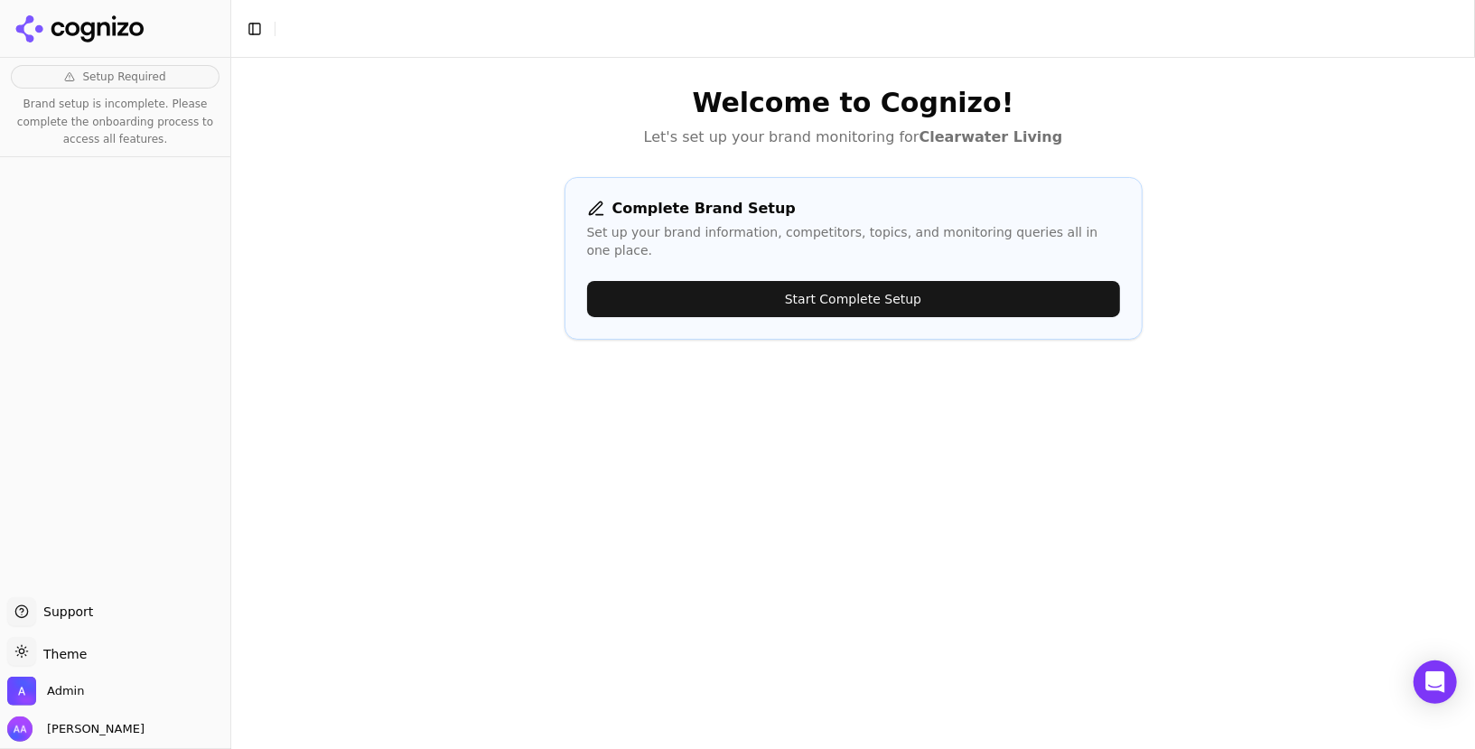
click at [705, 286] on button "Start Complete Setup" at bounding box center [853, 299] width 533 height 36
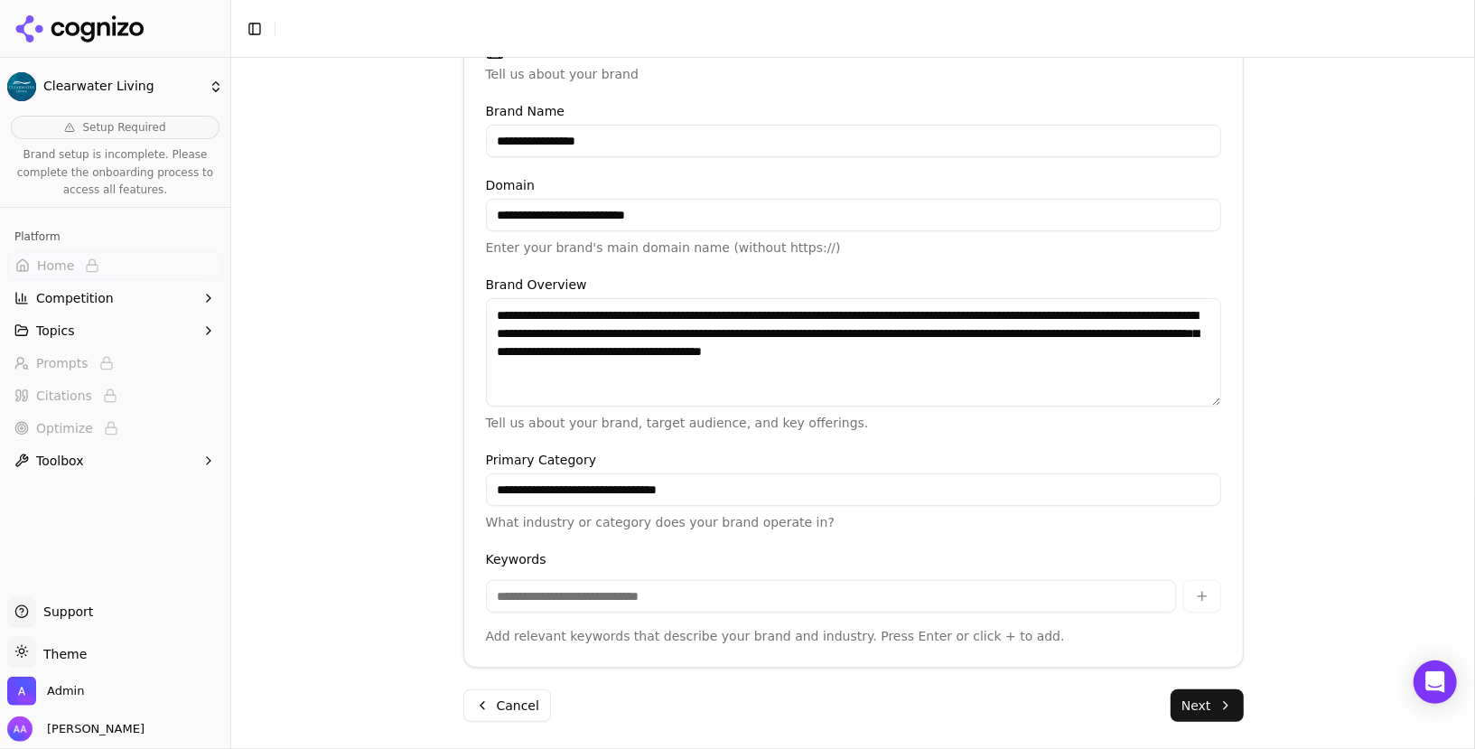
click at [1199, 707] on button "Next" at bounding box center [1207, 705] width 73 height 33
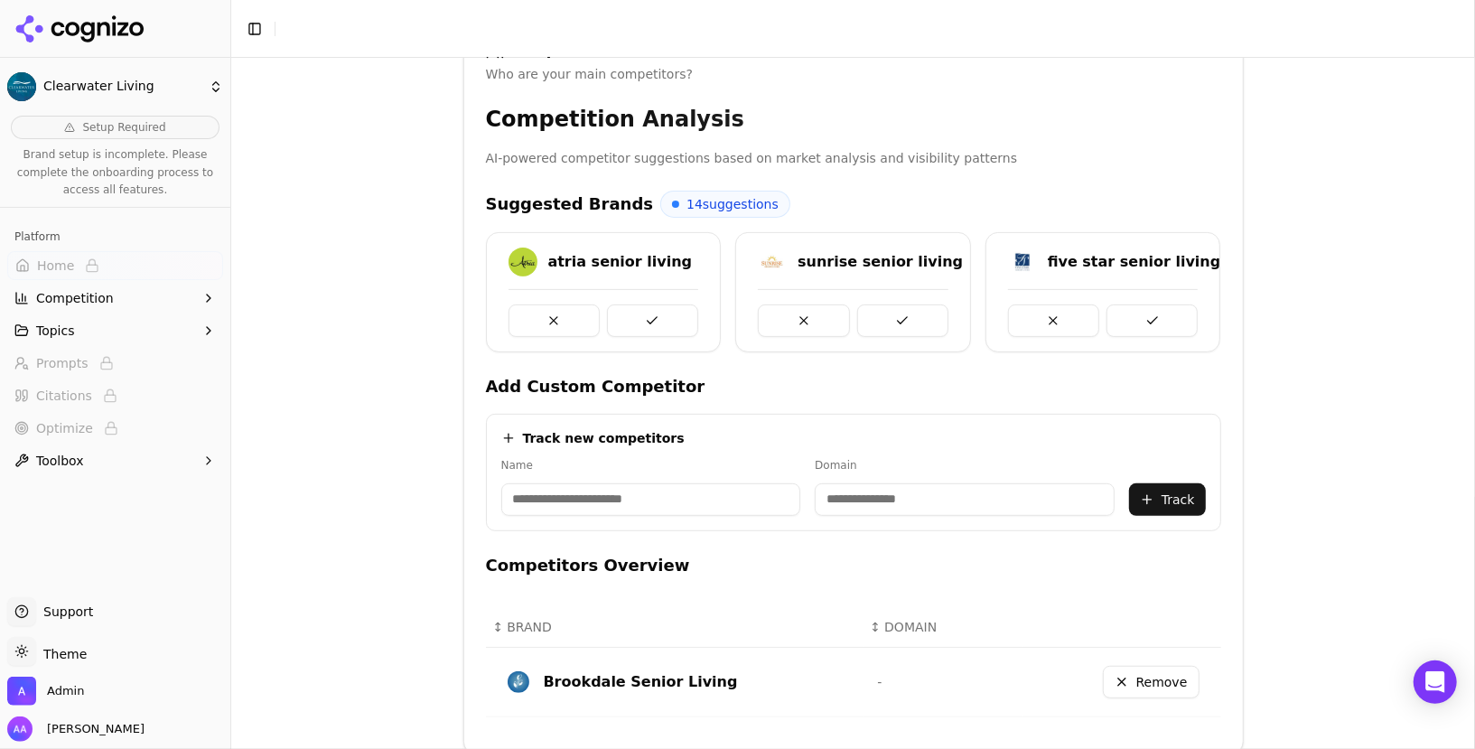
scroll to position [393, 0]
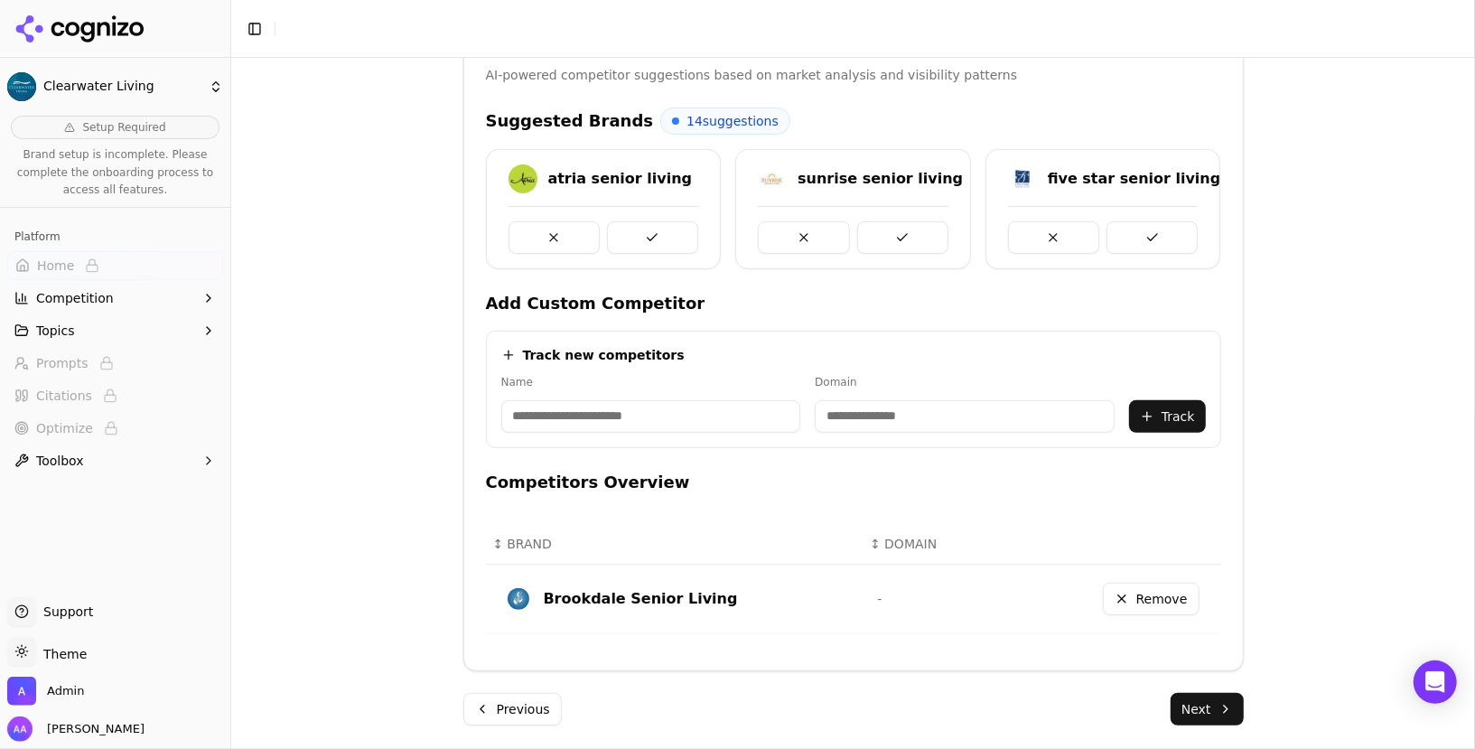
click at [1207, 713] on button "Next" at bounding box center [1207, 709] width 73 height 33
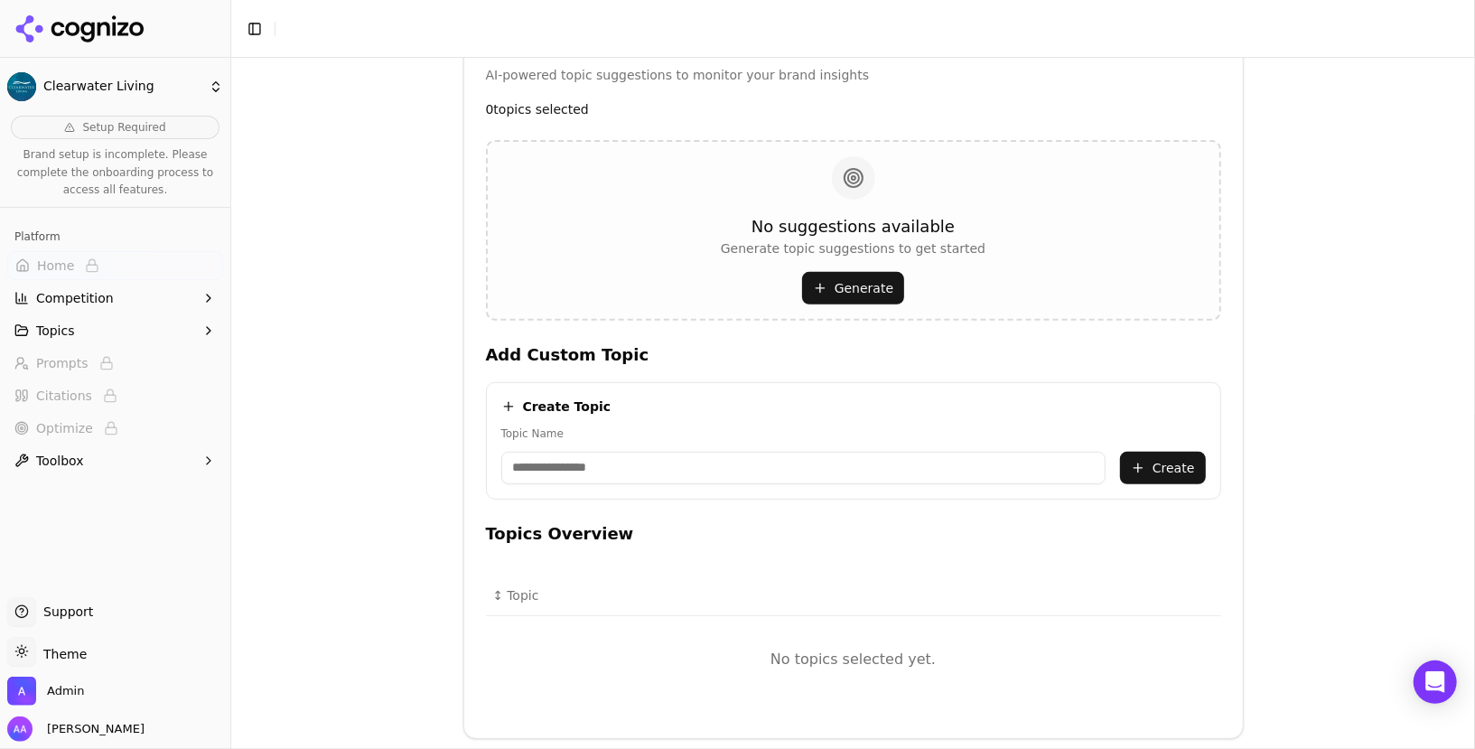
click at [843, 285] on button "Generate" at bounding box center [853, 288] width 102 height 33
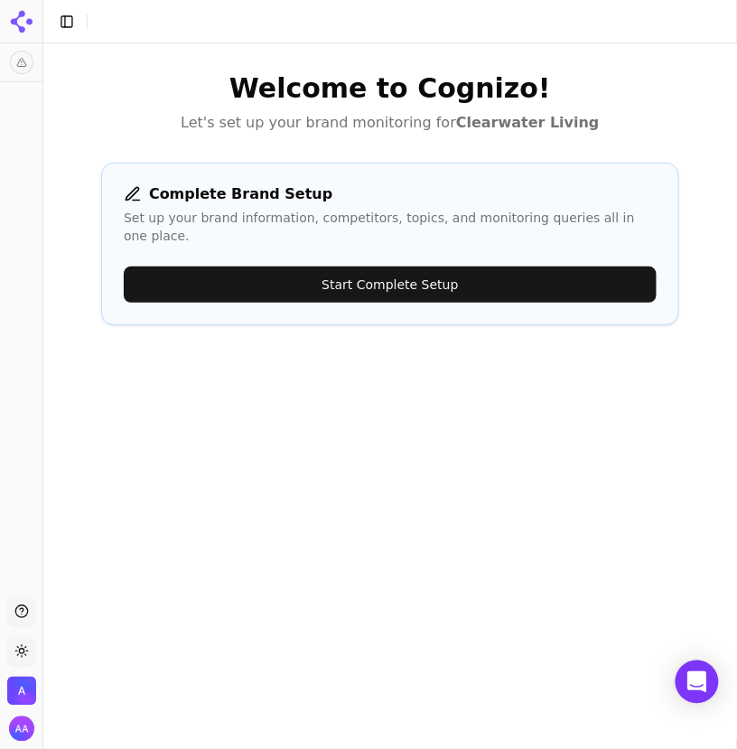
click at [441, 283] on button "Start Complete Setup" at bounding box center [390, 285] width 533 height 36
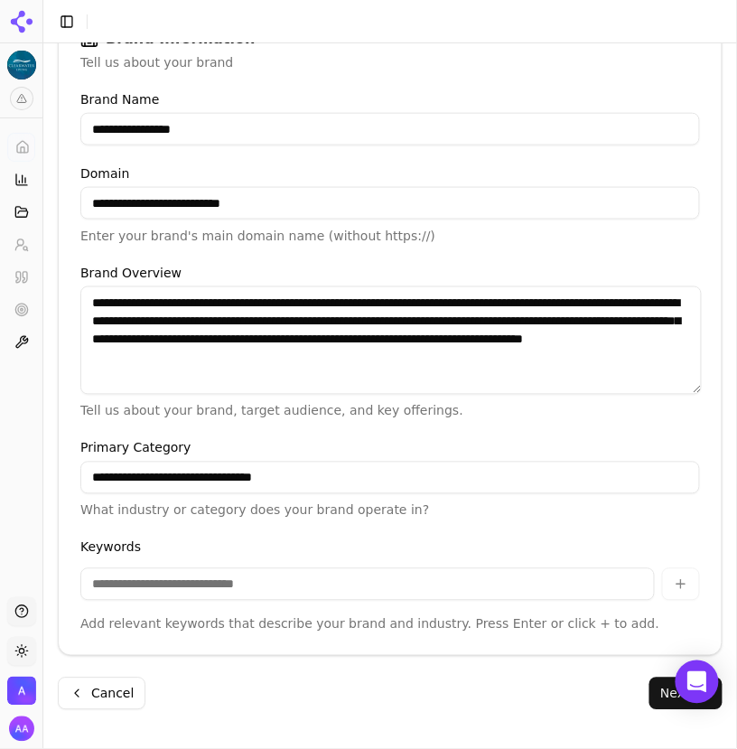
click at [664, 697] on button "Next" at bounding box center [686, 694] width 73 height 33
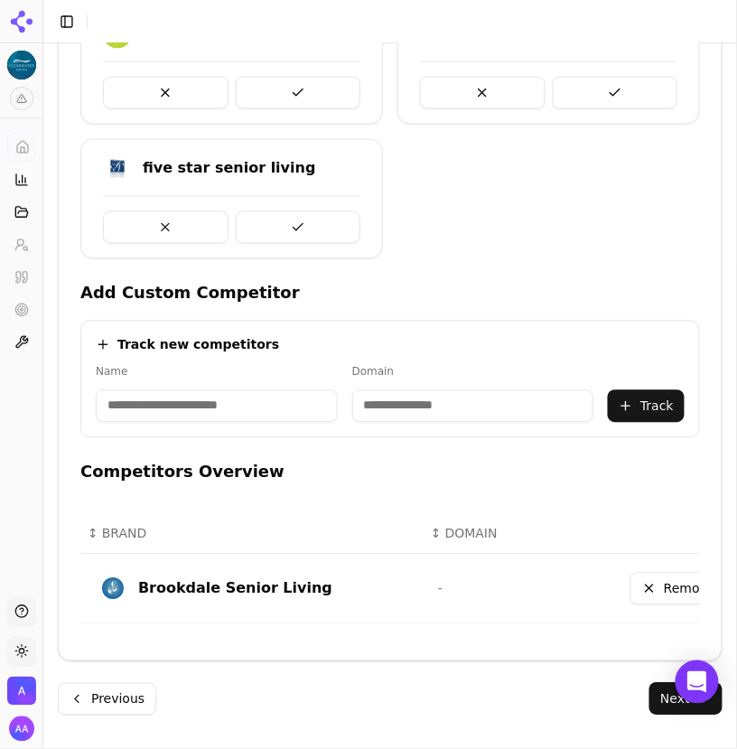
click at [663, 704] on button "Next" at bounding box center [686, 699] width 73 height 33
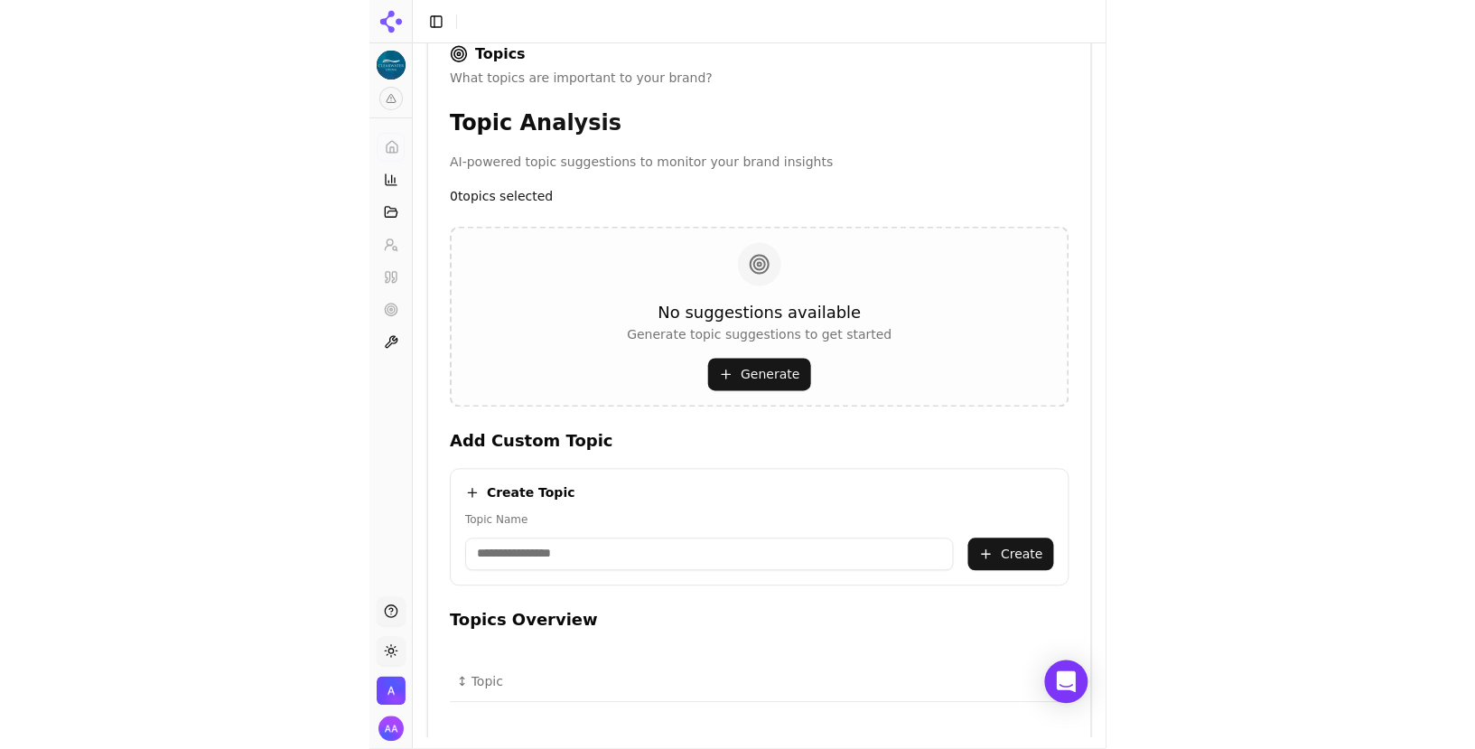
scroll to position [460, 0]
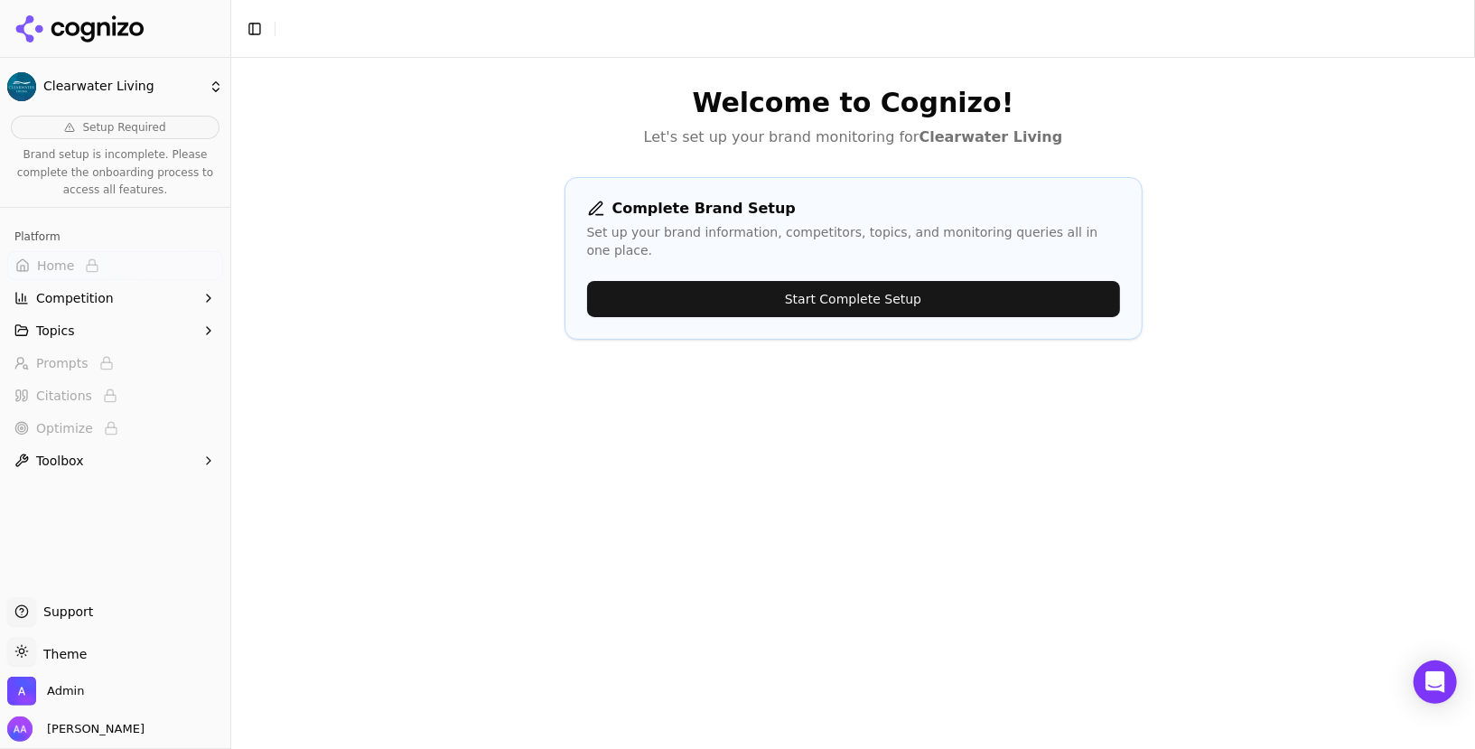
click at [722, 281] on button "Start Complete Setup" at bounding box center [853, 299] width 533 height 36
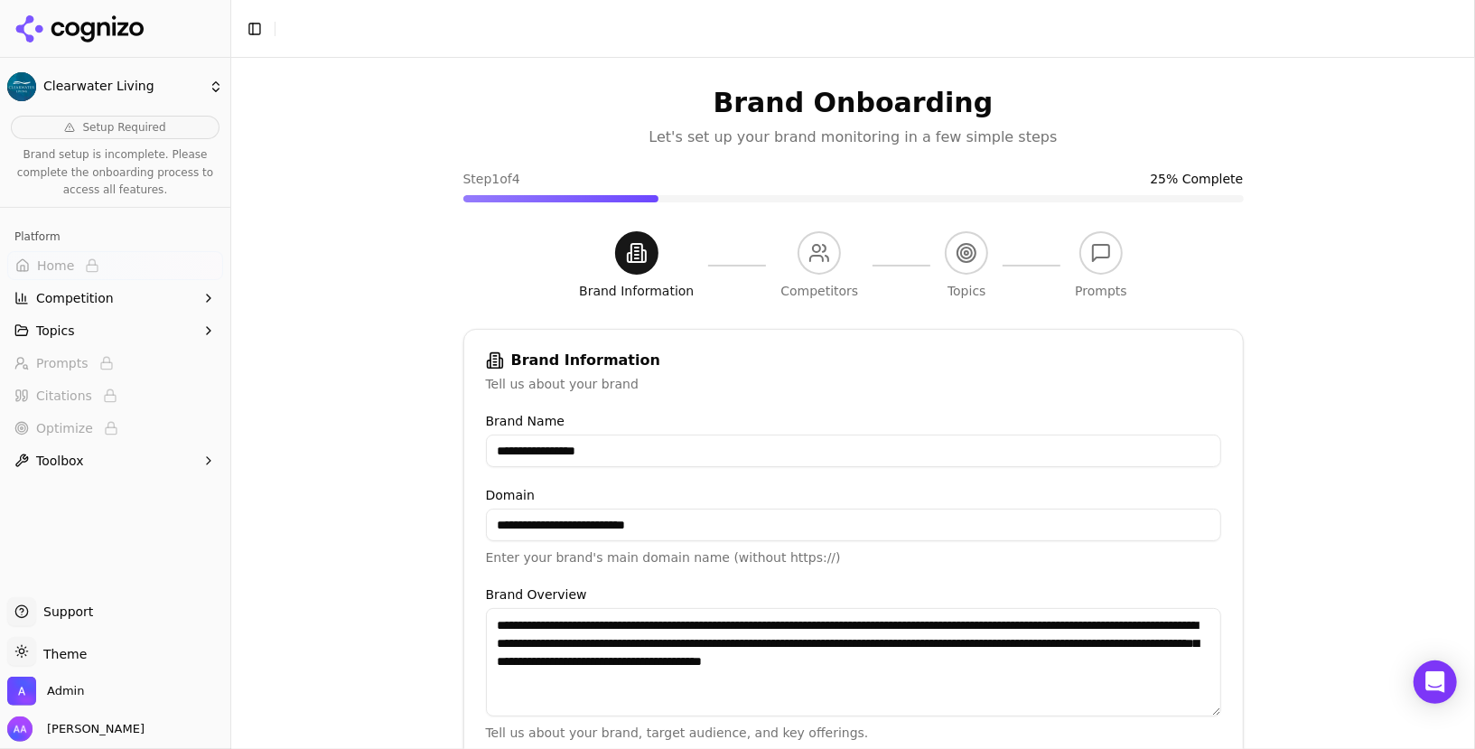
scroll to position [310, 0]
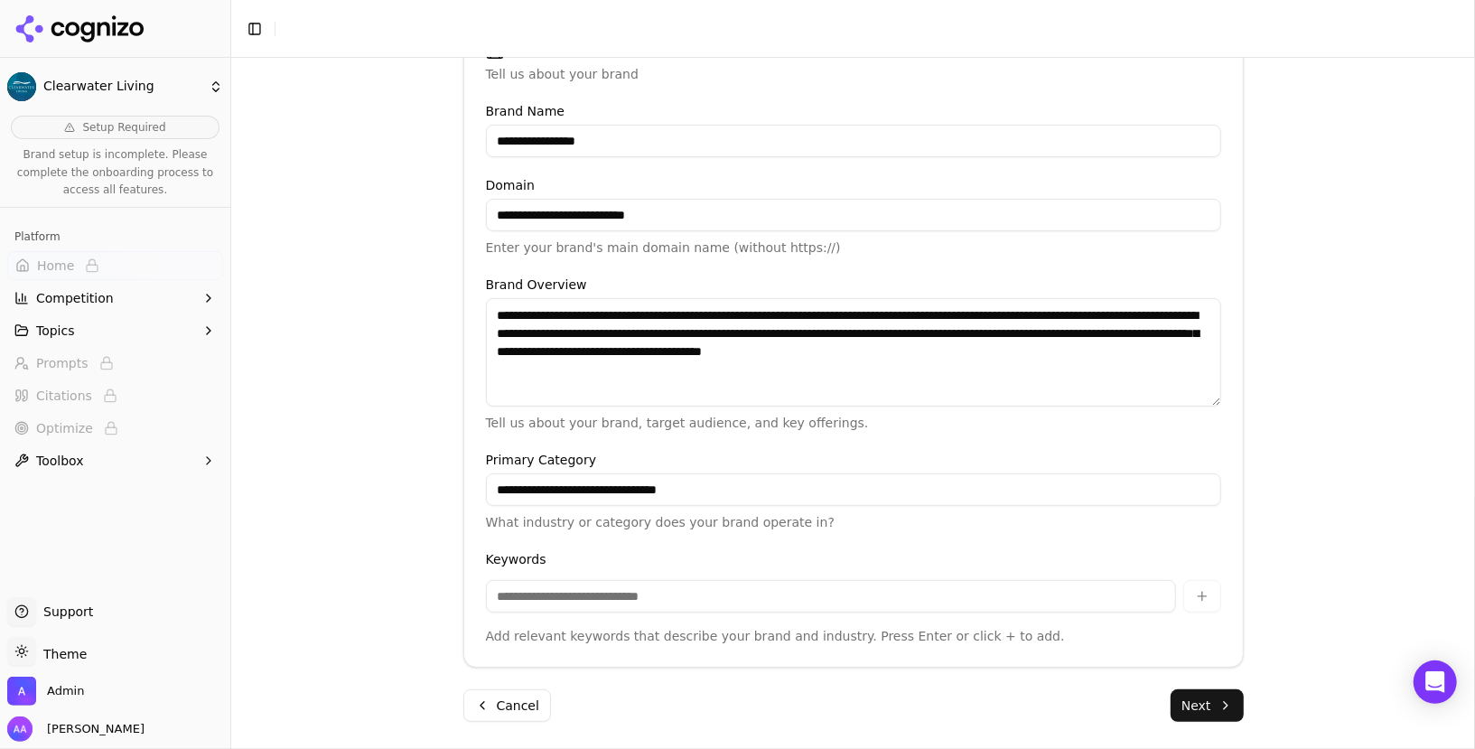
click at [1202, 700] on button "Next" at bounding box center [1207, 705] width 73 height 33
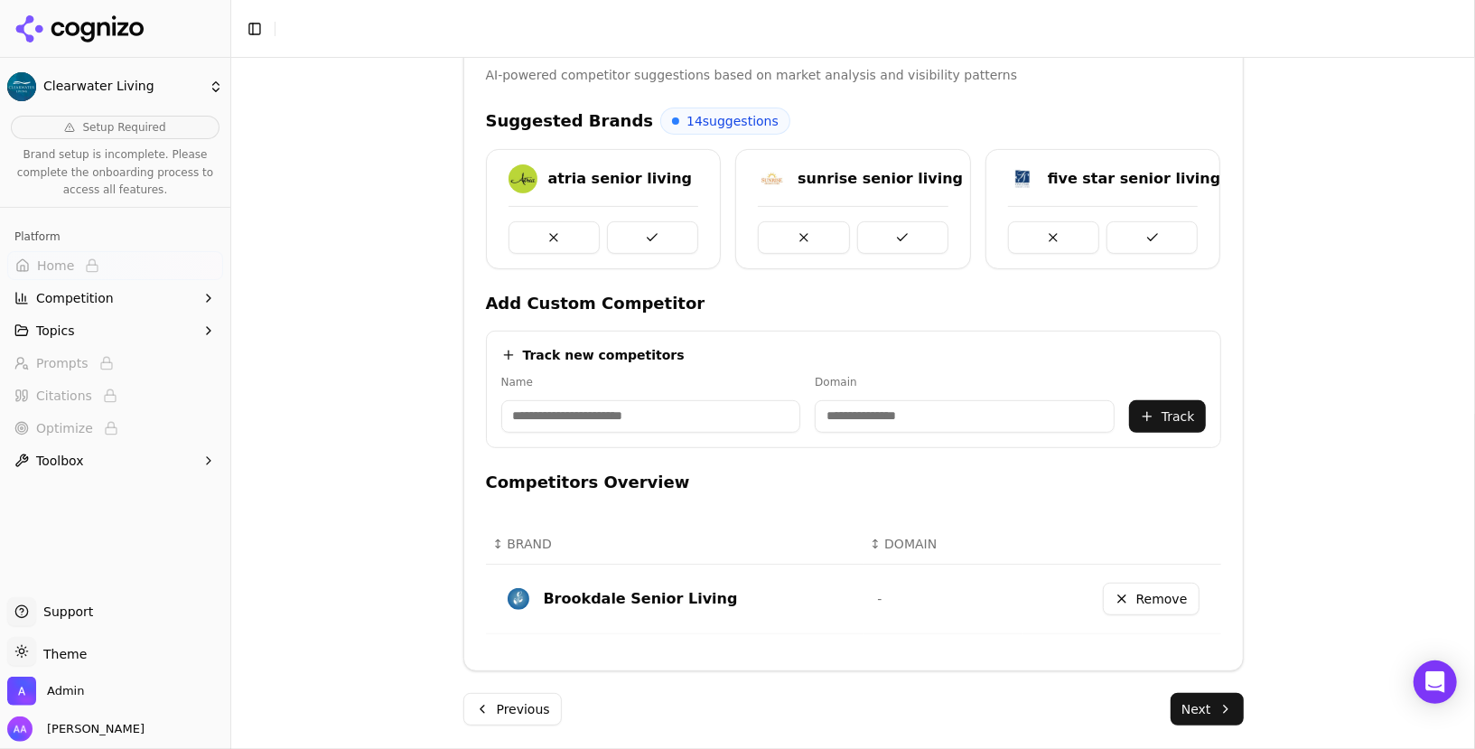
click at [1223, 710] on button "Next" at bounding box center [1207, 709] width 73 height 33
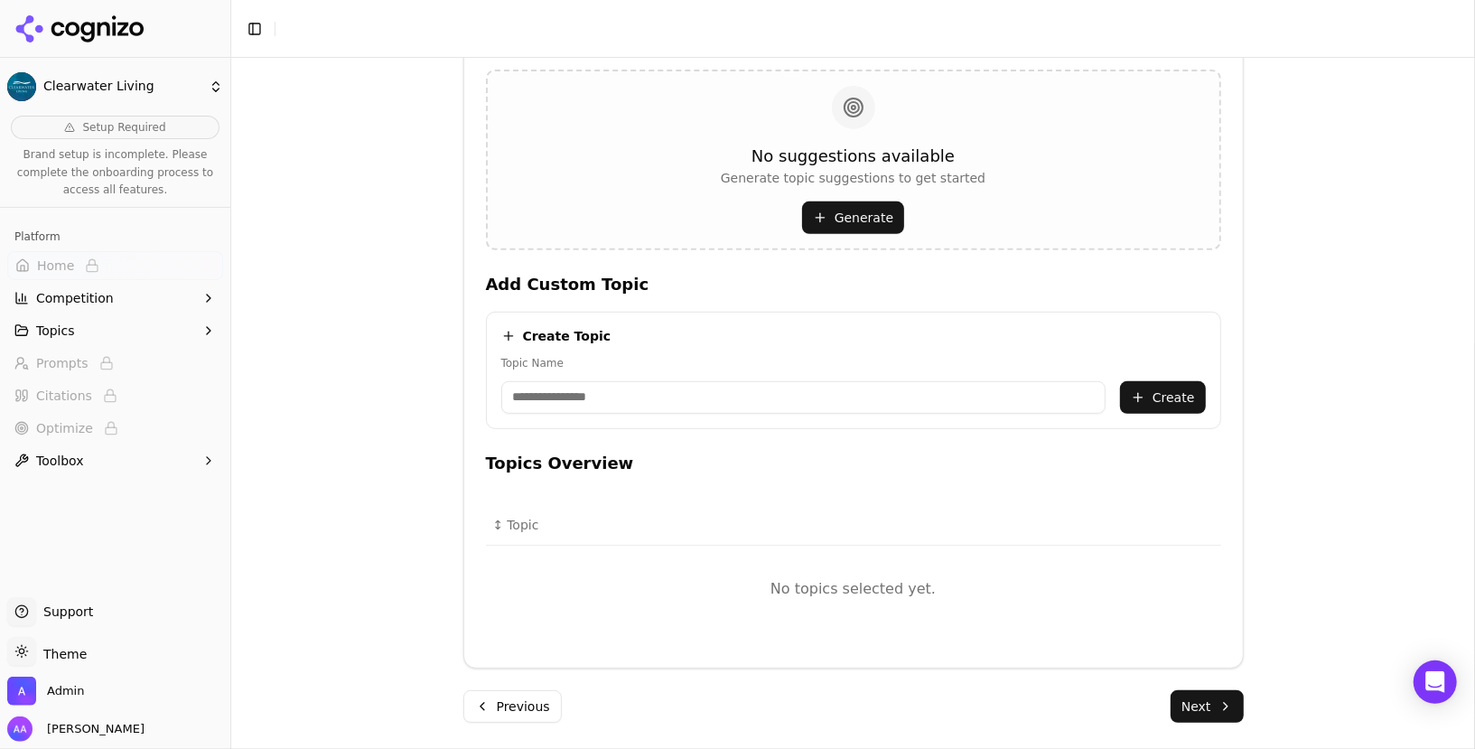
scroll to position [0, 0]
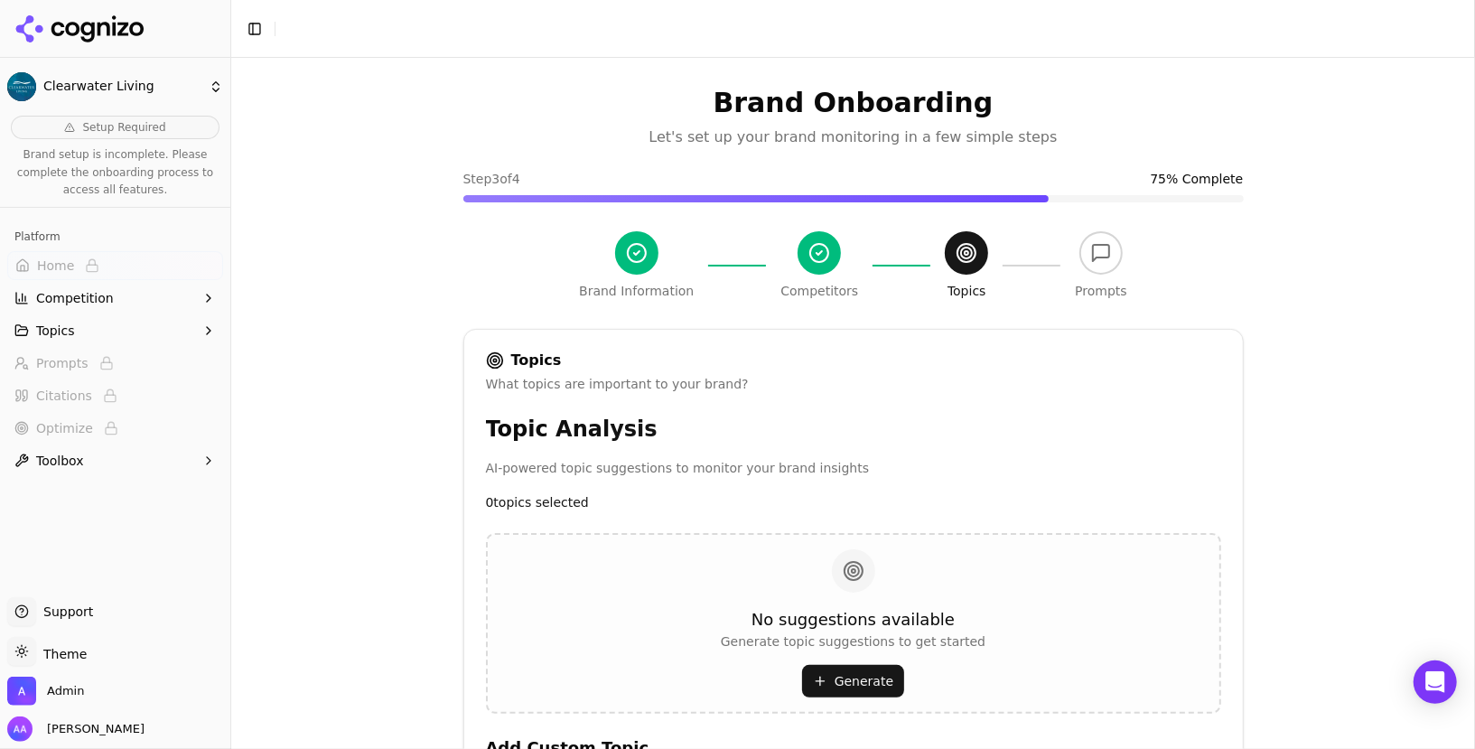
click at [837, 676] on button "Generate" at bounding box center [853, 681] width 102 height 33
click at [810, 275] on div "Competitors" at bounding box center [820, 265] width 78 height 69
click at [816, 300] on div "Brand Onboarding Let's set up your brand monitoring in a few simple steps Step …" at bounding box center [854, 636] width 810 height 1157
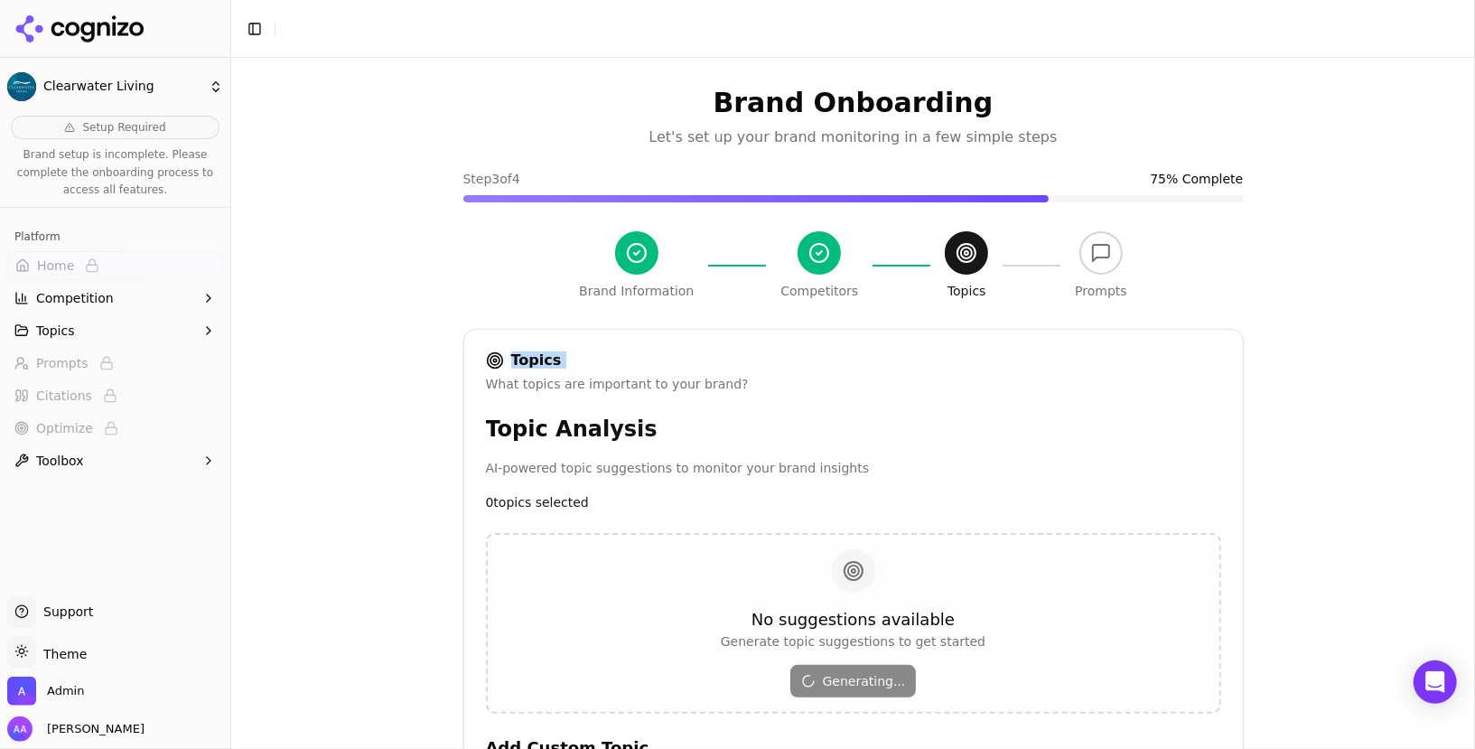
click at [838, 343] on div "Topics What topics are important to your brand? Topic Analysis AI-powered topic…" at bounding box center [853, 730] width 781 height 803
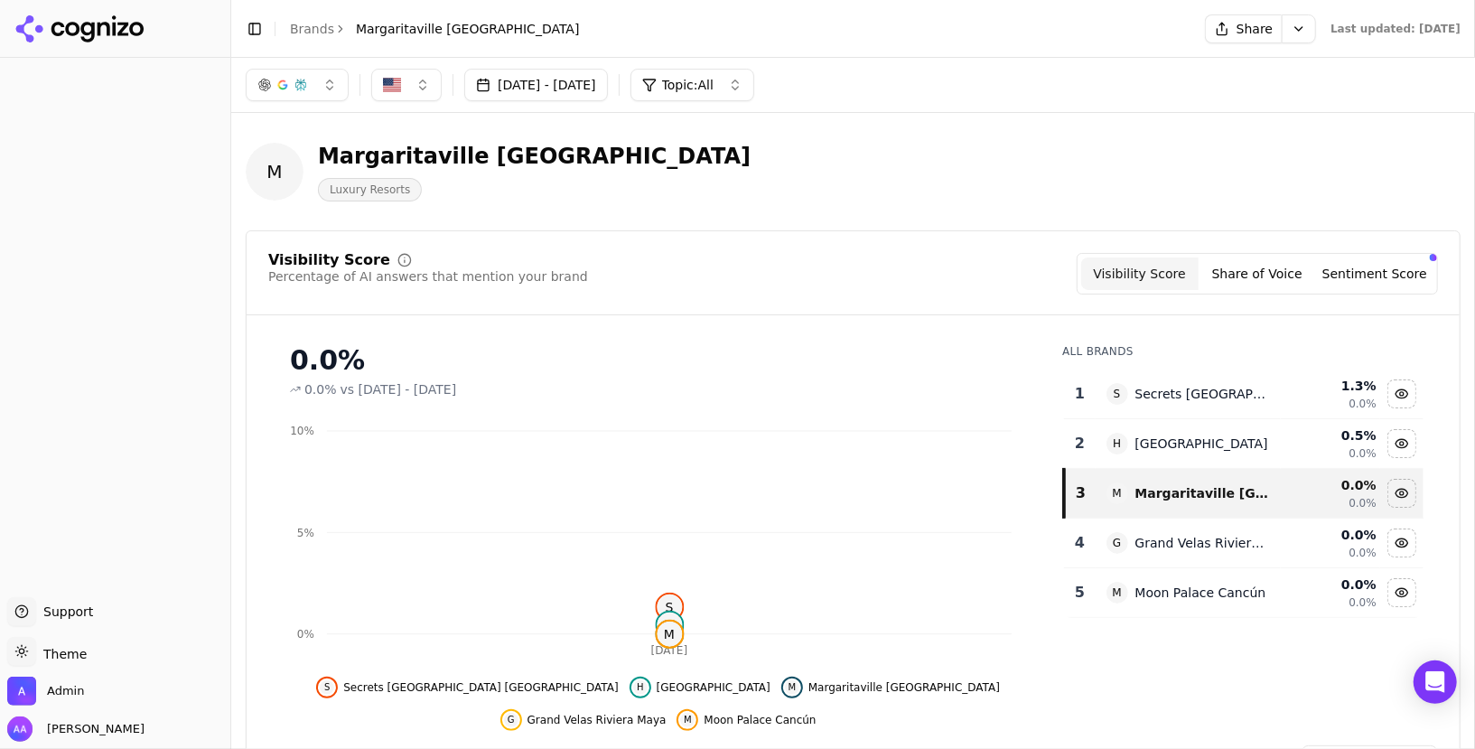
click at [839, 186] on div "M Margaritaville Riviera Cancun Luxury Resorts" at bounding box center [651, 172] width 810 height 60
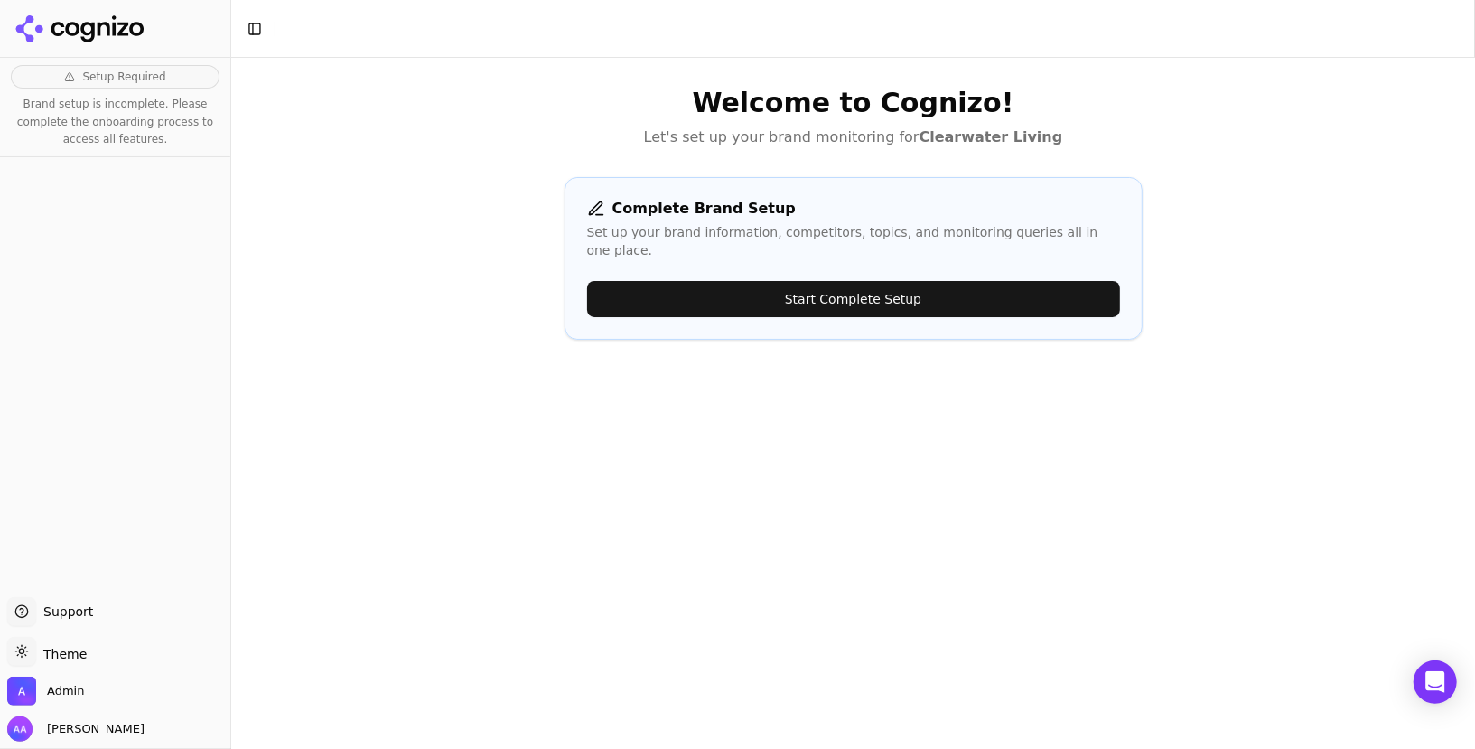
click at [724, 281] on button "Start Complete Setup" at bounding box center [853, 299] width 533 height 36
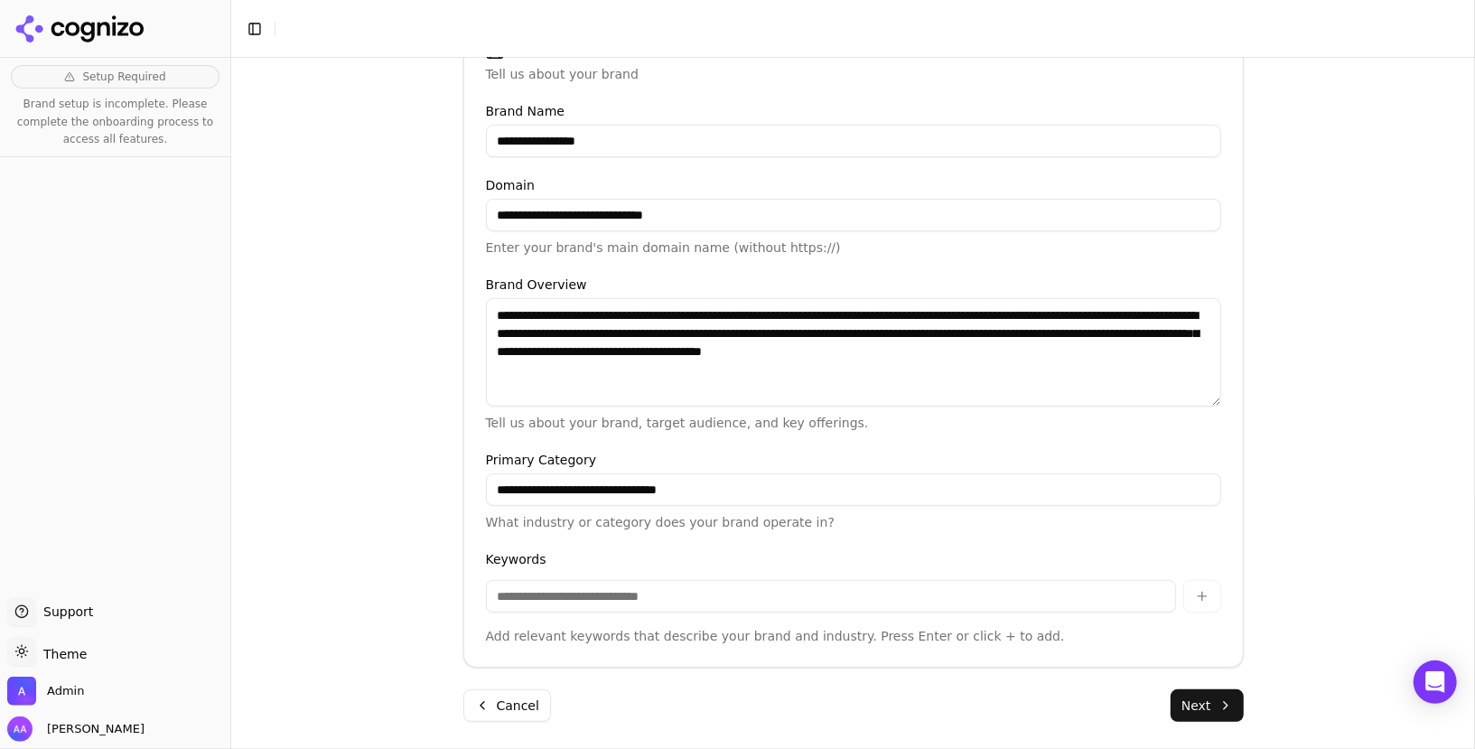
click at [1196, 702] on button "Next" at bounding box center [1207, 705] width 73 height 33
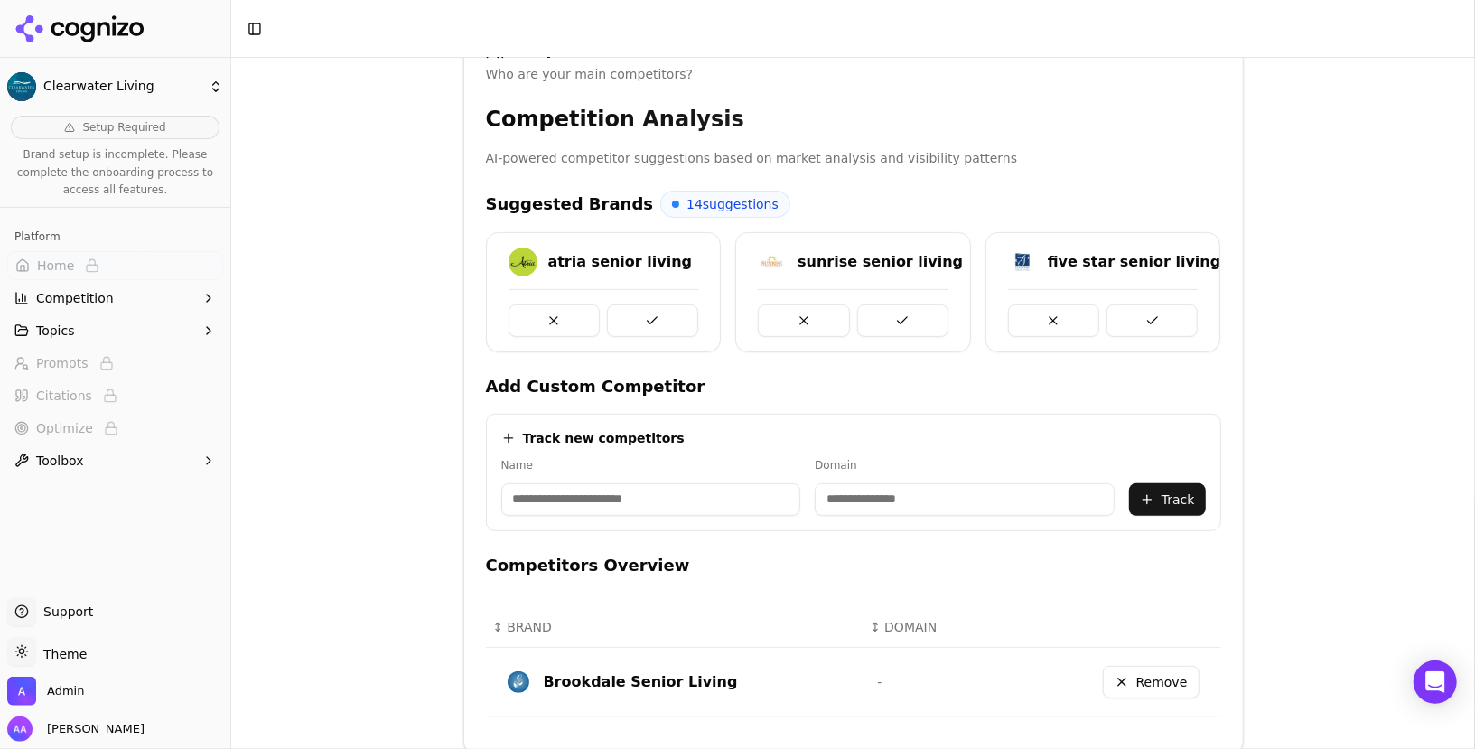
scroll to position [393, 0]
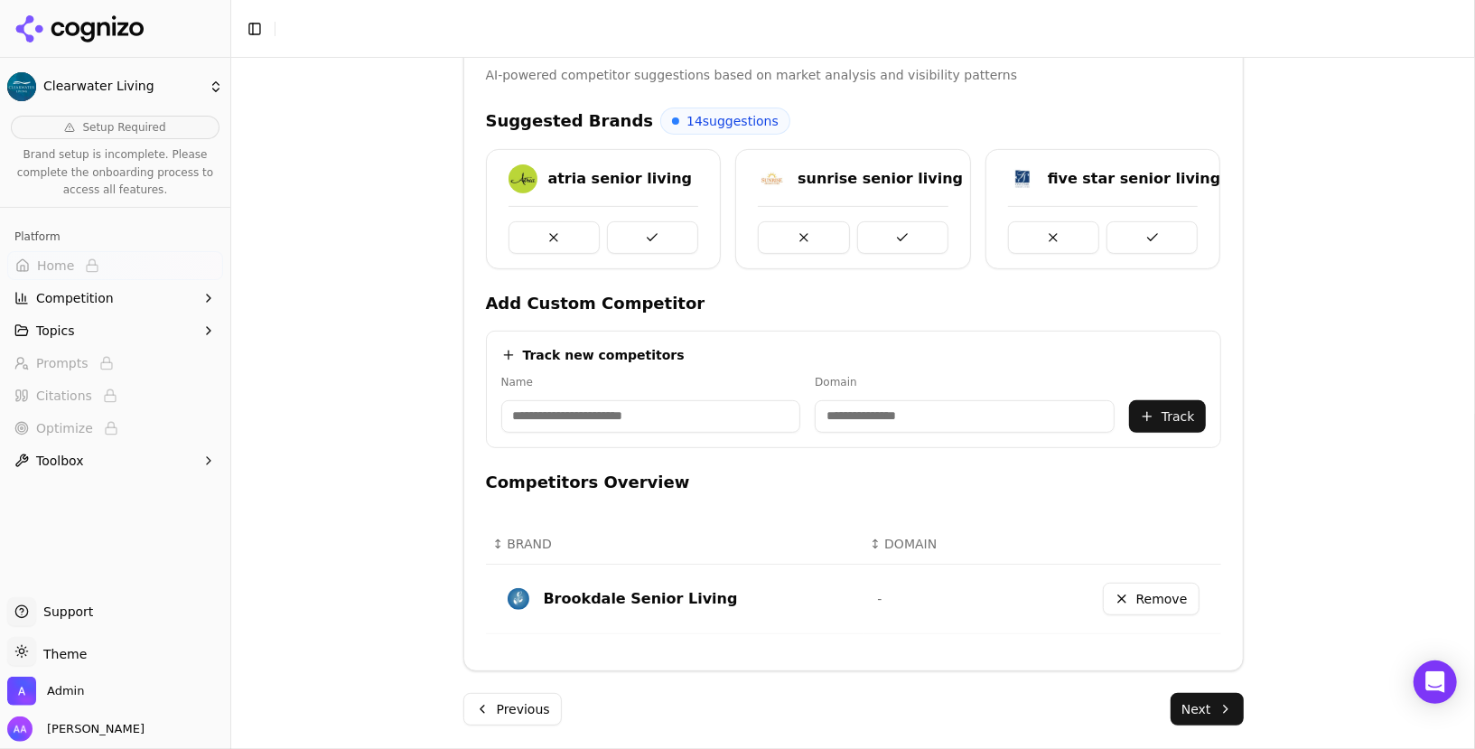
click at [1205, 699] on button "Next" at bounding box center [1207, 709] width 73 height 33
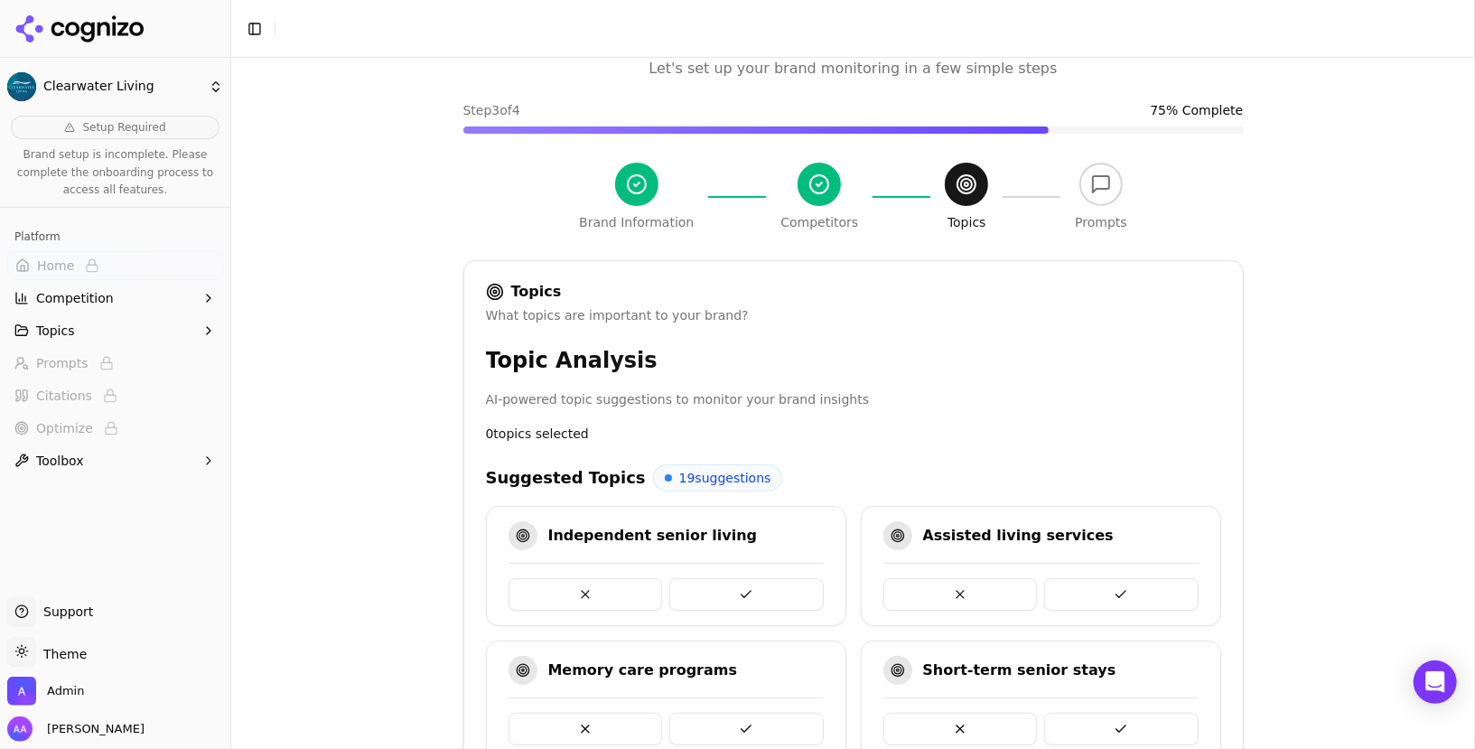
scroll to position [42, 0]
